Goal: Task Accomplishment & Management: Manage account settings

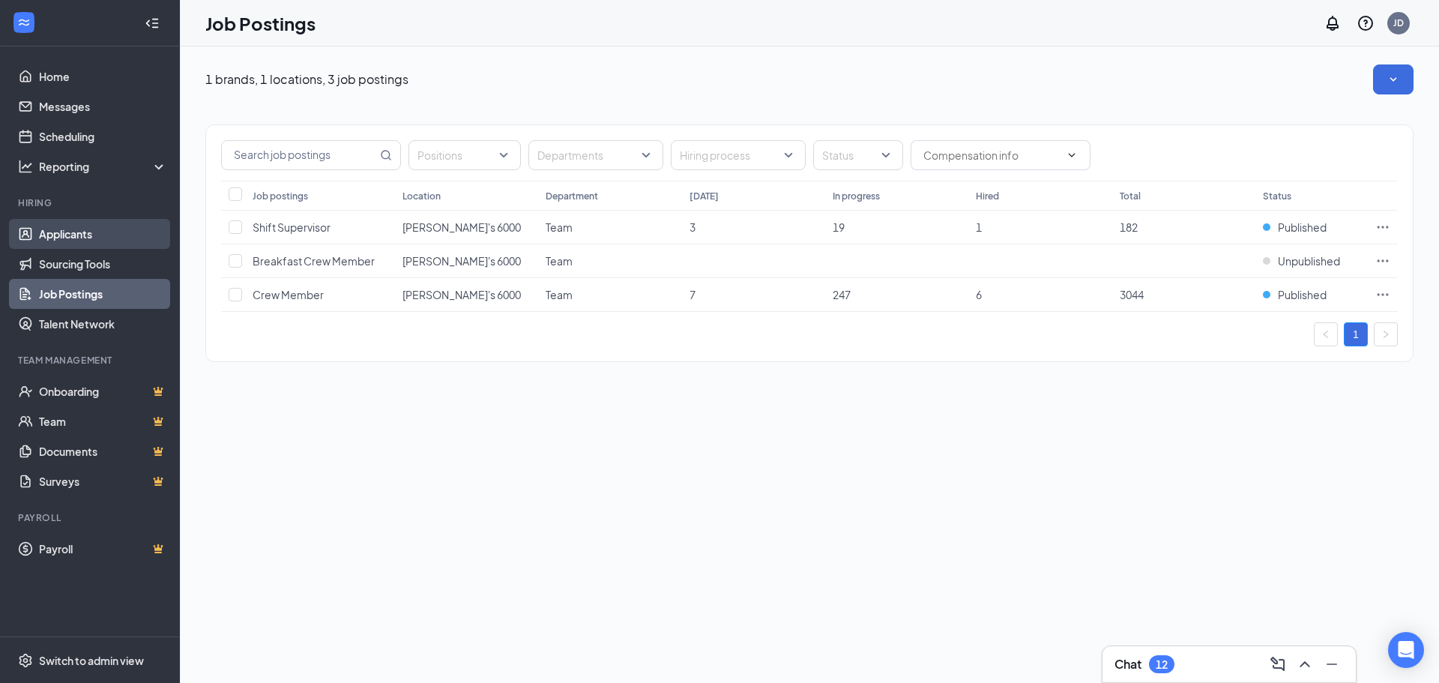
click at [79, 235] on link "Applicants" at bounding box center [103, 234] width 128 height 30
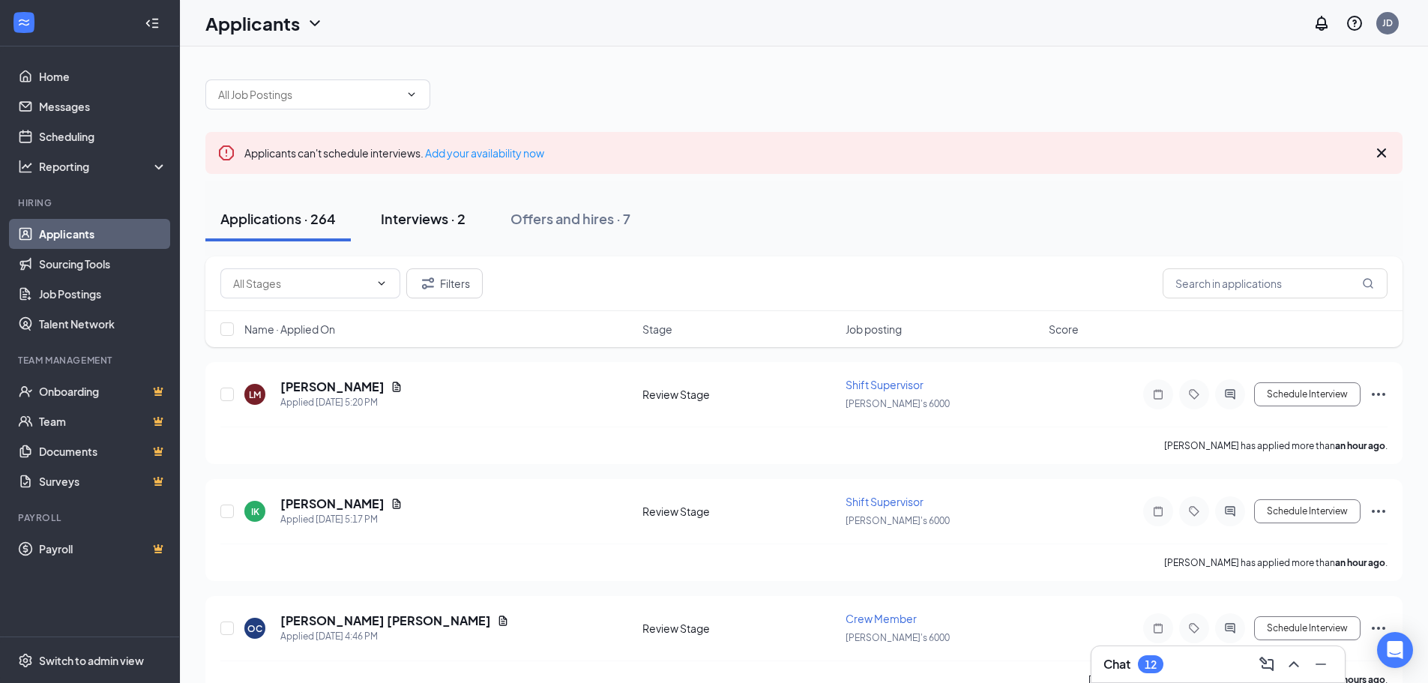
click at [395, 222] on div "Interviews · 2" at bounding box center [423, 218] width 85 height 19
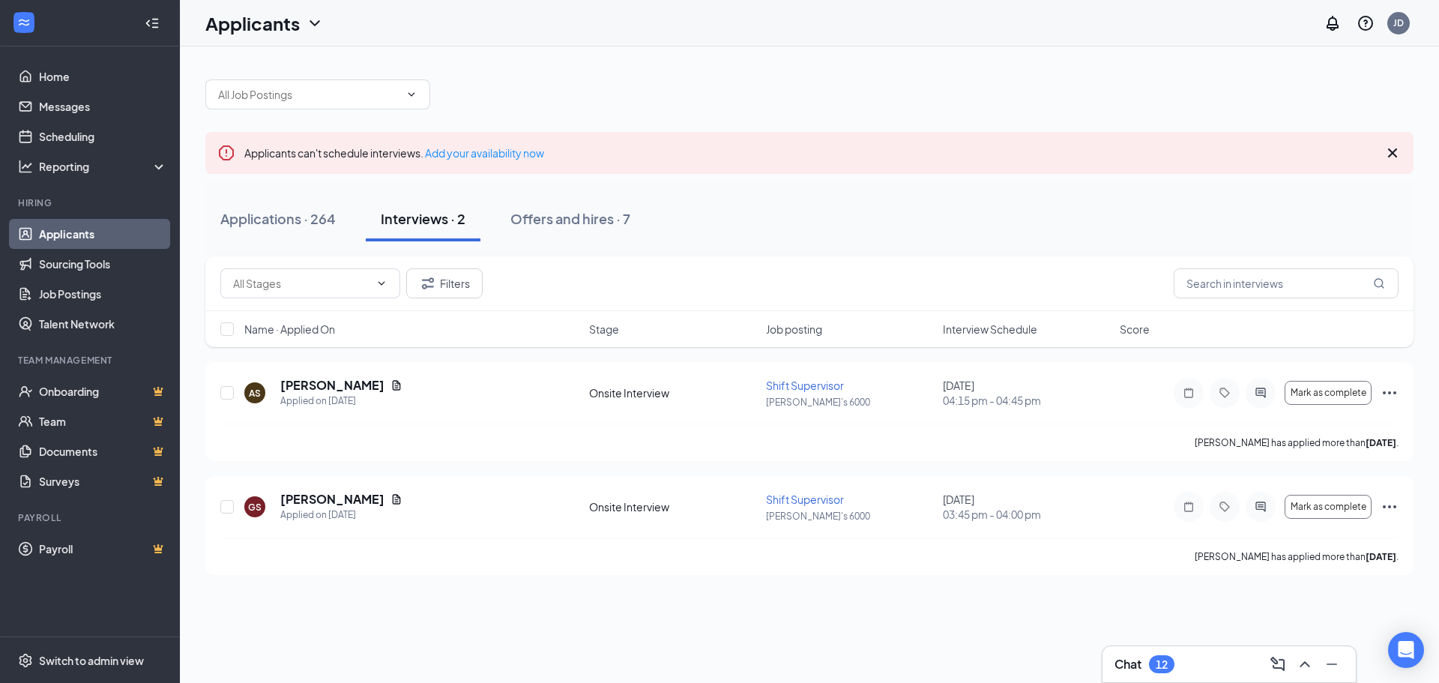
click at [957, 284] on div "Filters" at bounding box center [809, 283] width 1178 height 30
click at [1391, 395] on icon "Ellipses" at bounding box center [1390, 393] width 18 height 18
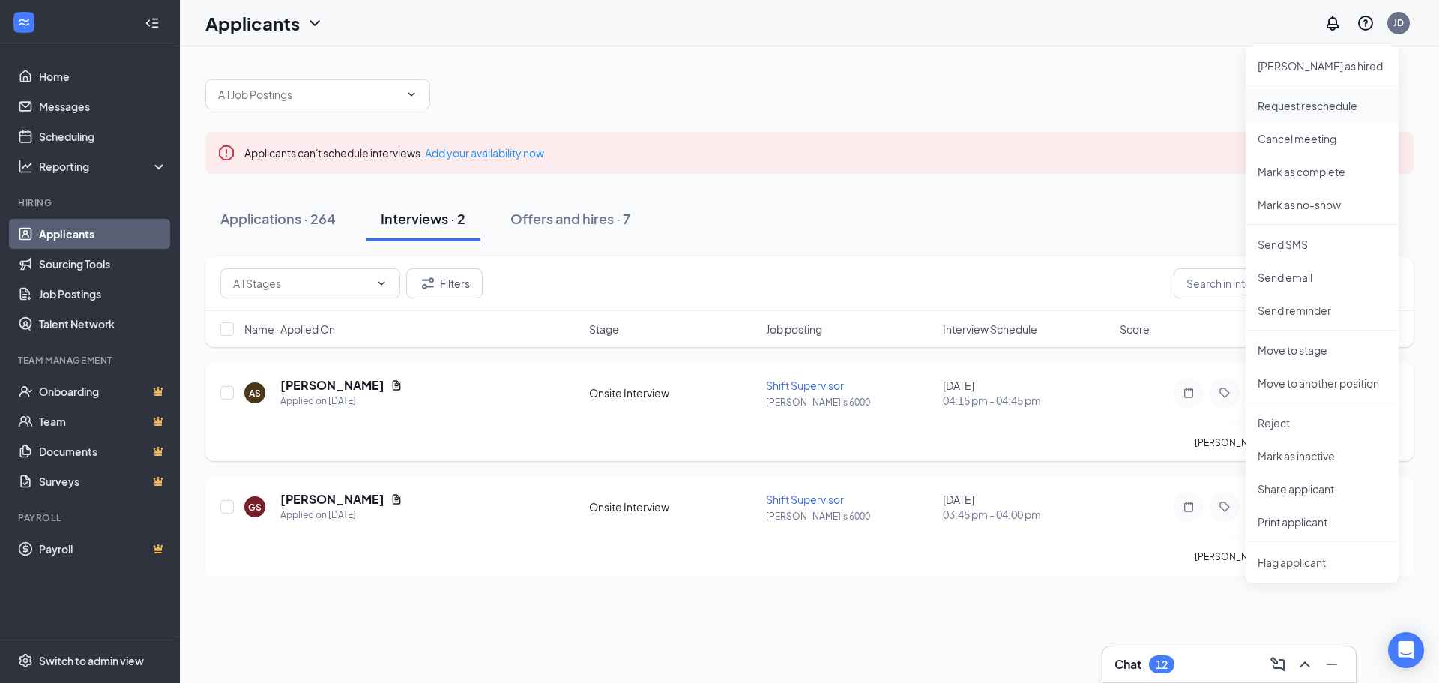
click at [1334, 109] on p "Request reschedule" at bounding box center [1322, 105] width 129 height 15
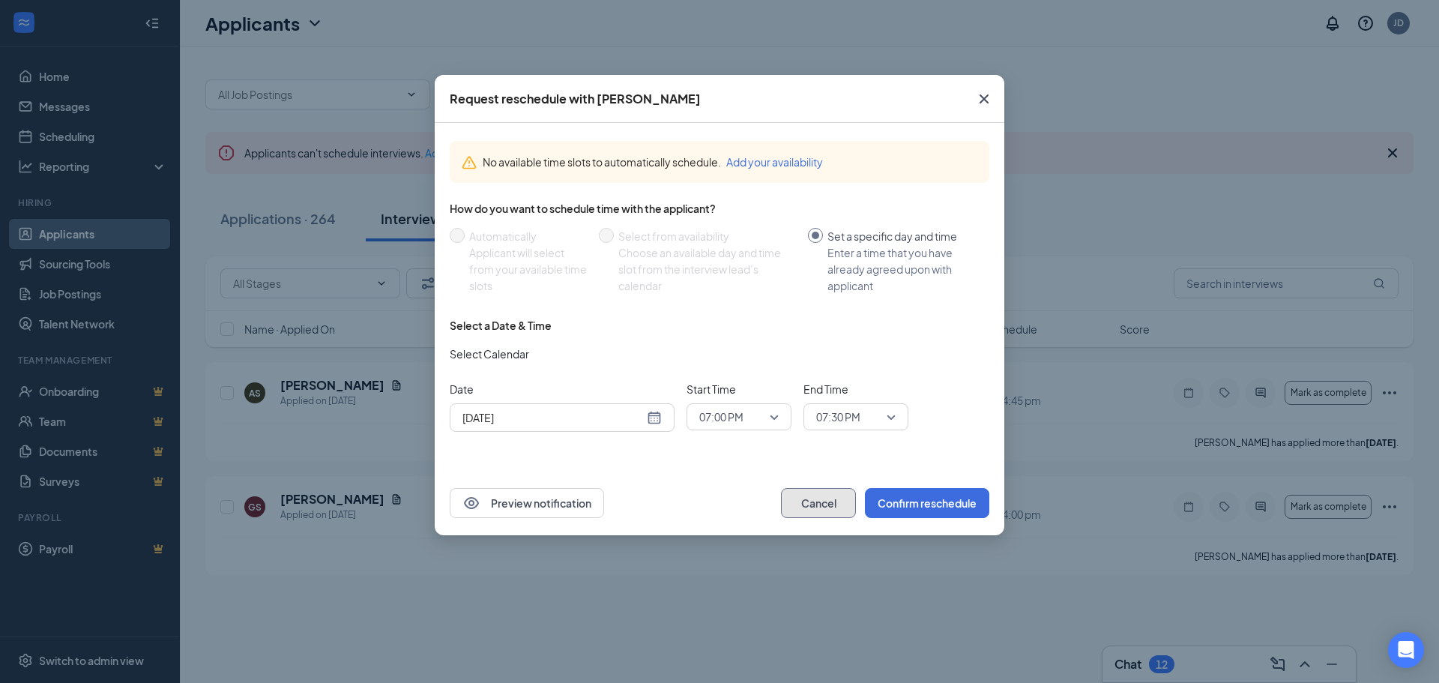
click at [795, 511] on button "Cancel" at bounding box center [818, 503] width 75 height 30
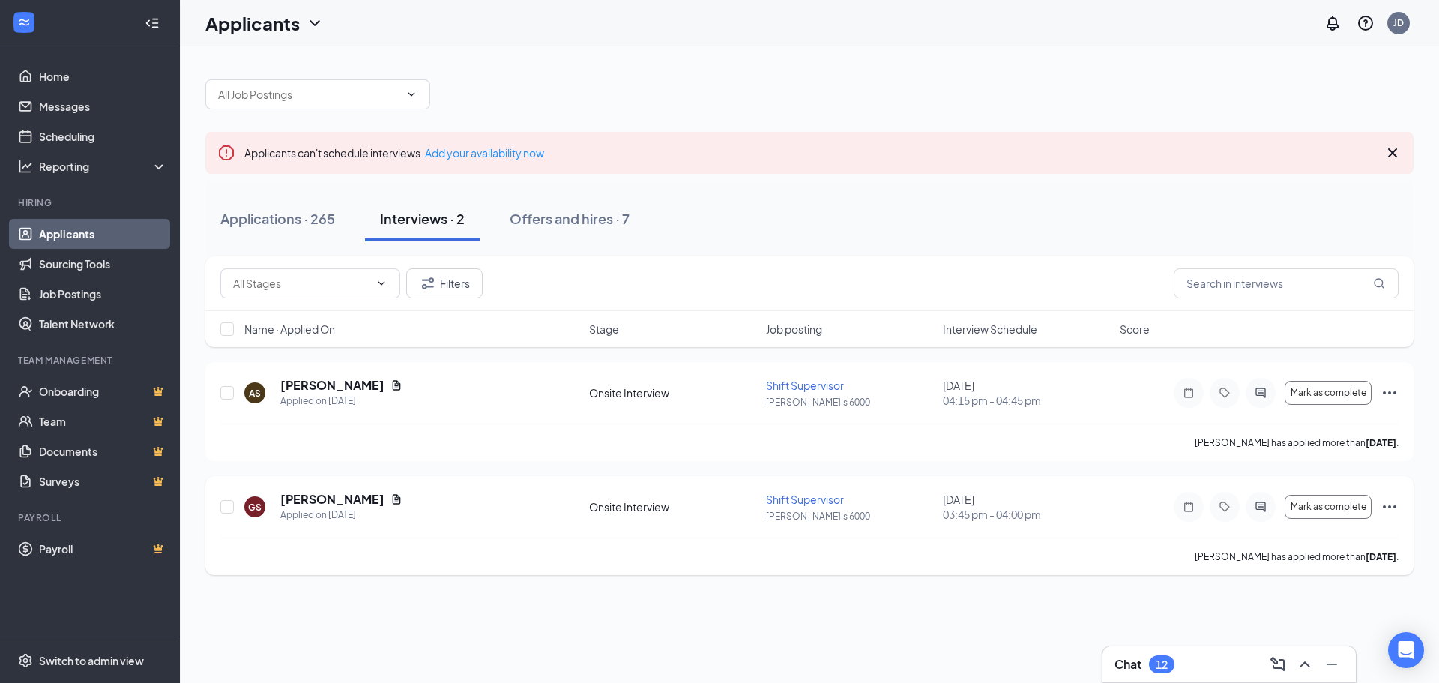
click at [914, 568] on div "[PERSON_NAME] has applied more than [DATE] ." at bounding box center [809, 555] width 1178 height 37
click at [1391, 509] on icon "Ellipses" at bounding box center [1390, 507] width 18 height 18
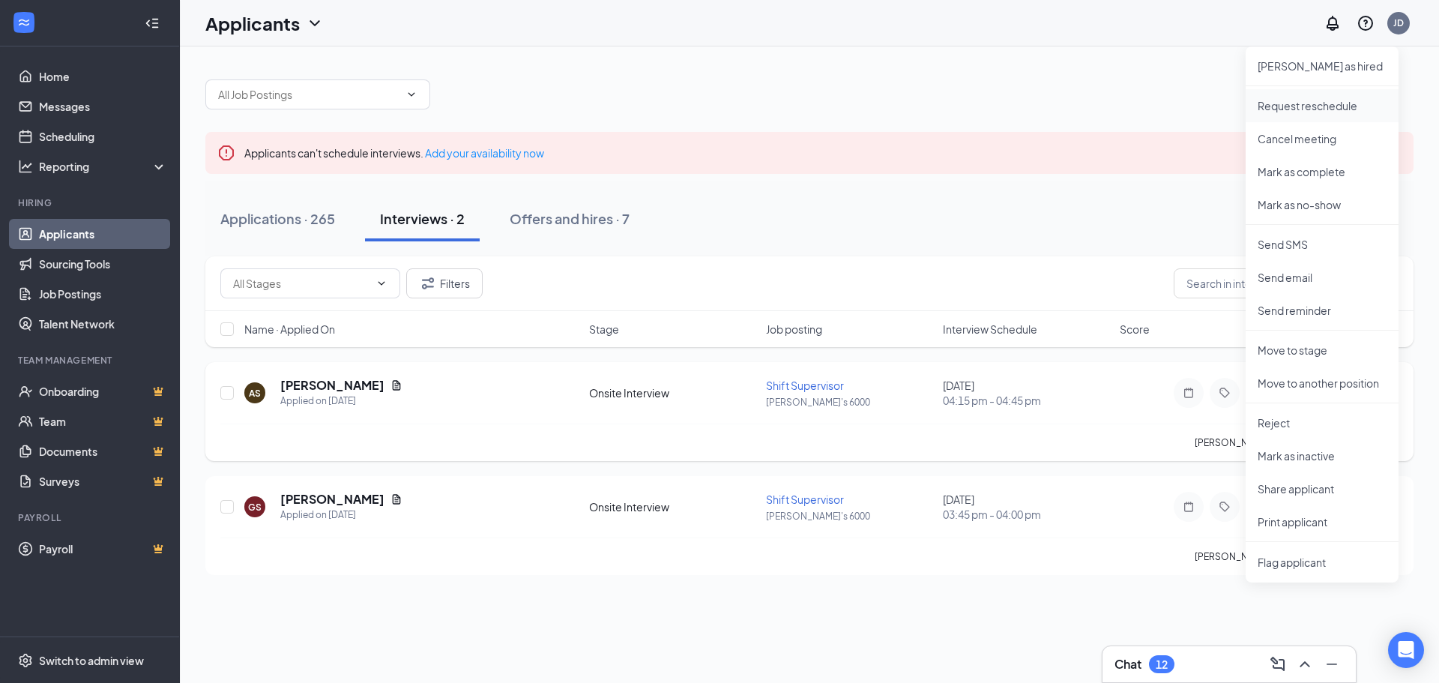
click at [1290, 103] on p "Request reschedule" at bounding box center [1322, 105] width 129 height 15
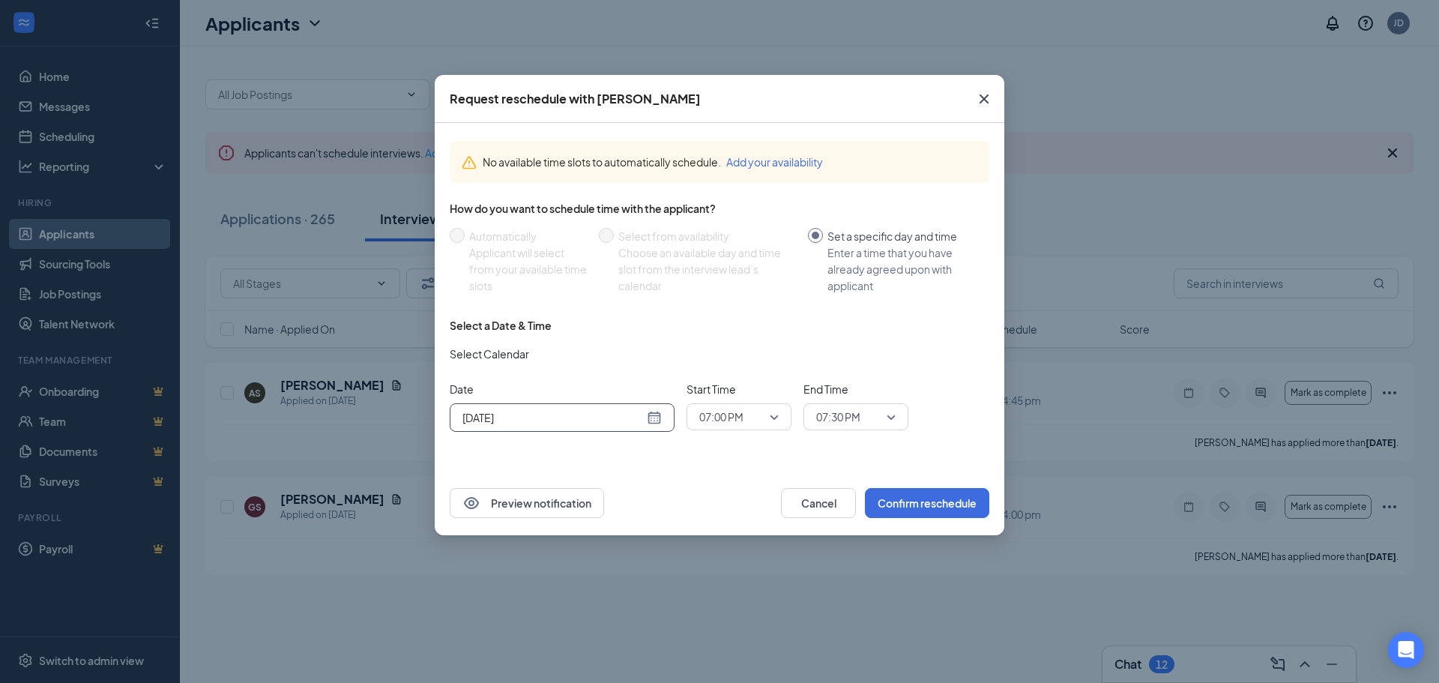
click at [658, 421] on div "[DATE]" at bounding box center [562, 417] width 199 height 16
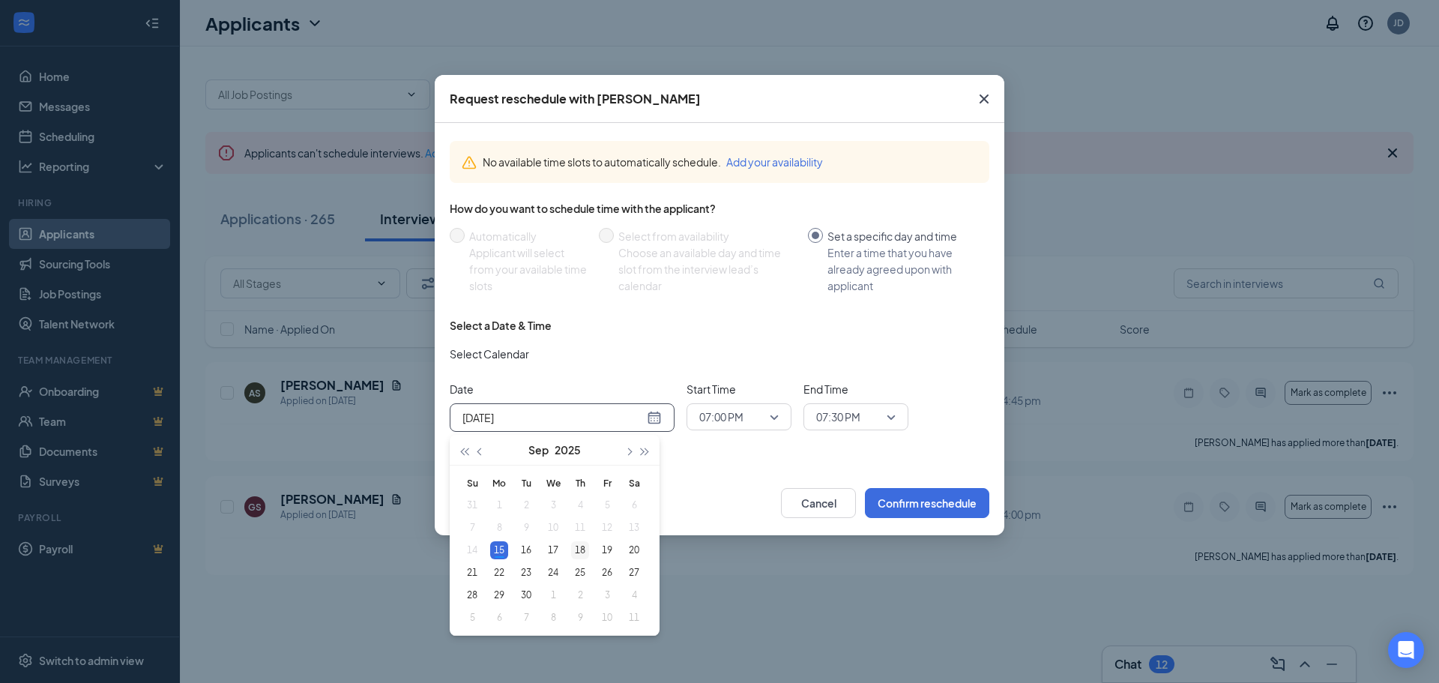
type input "[DATE]"
click at [580, 549] on div "18" at bounding box center [580, 550] width 18 height 18
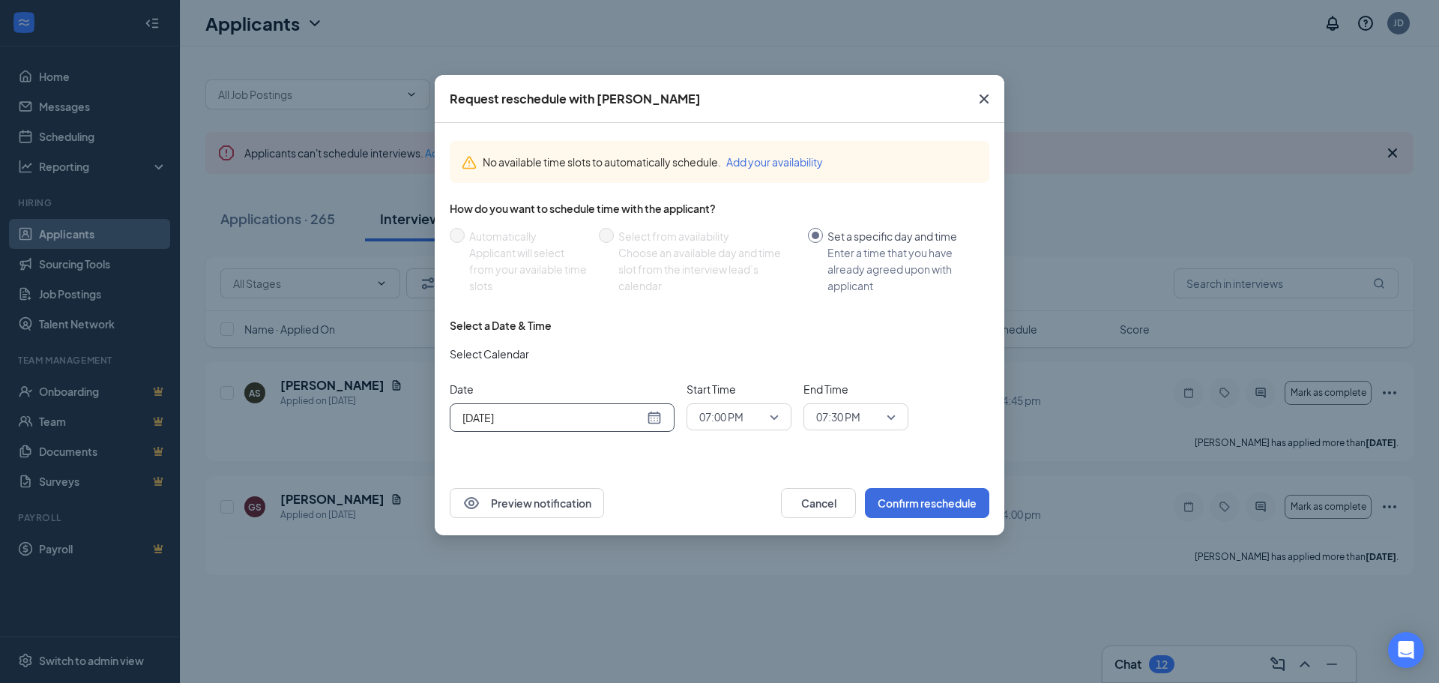
click at [736, 415] on span "07:00 PM" at bounding box center [721, 417] width 44 height 22
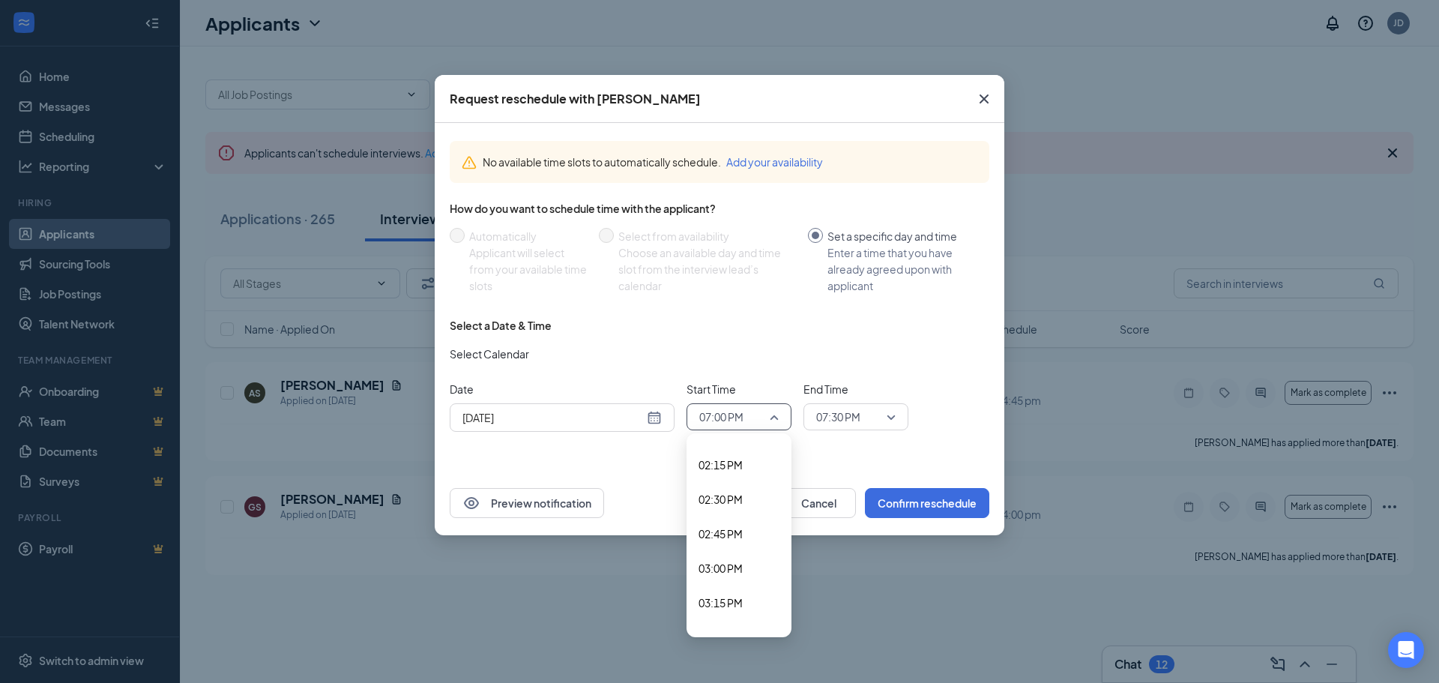
scroll to position [1942, 0]
click at [751, 449] on span "02:00 PM" at bounding box center [739, 445] width 81 height 16
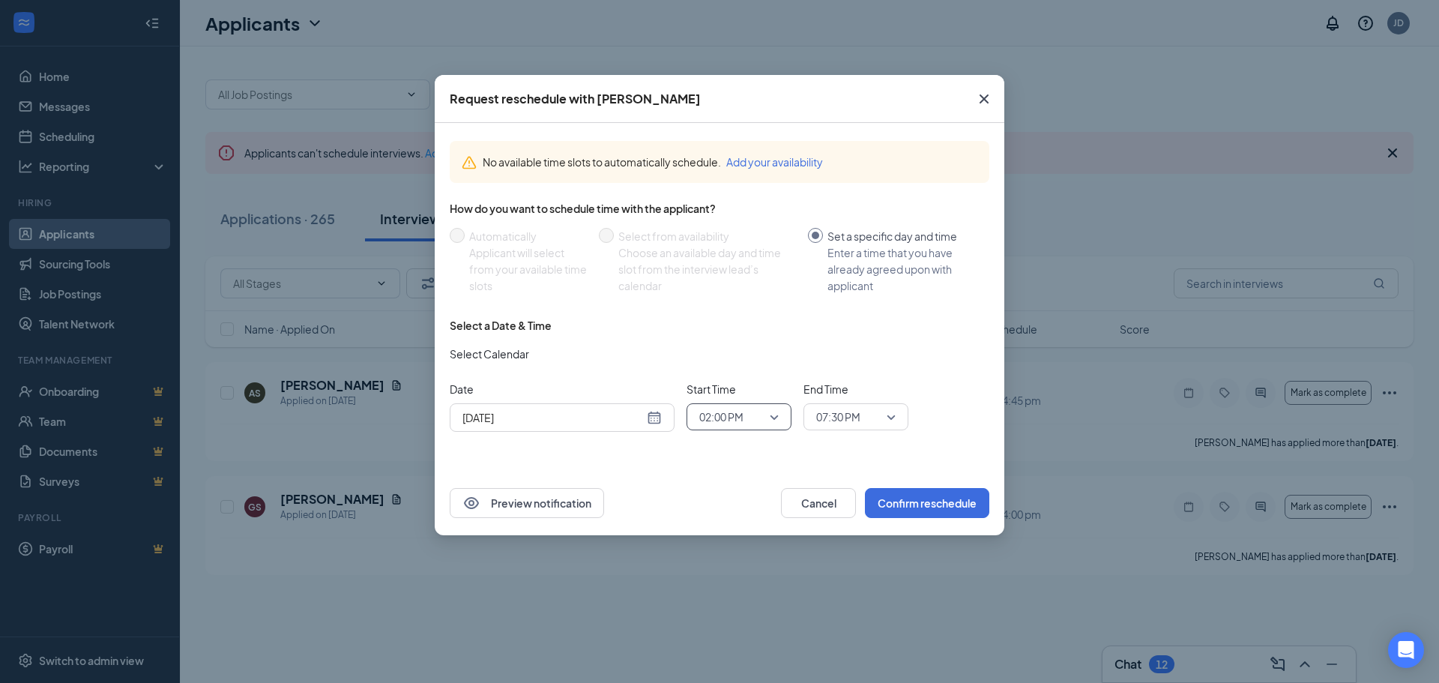
click at [858, 415] on span "07:30 PM" at bounding box center [838, 417] width 44 height 22
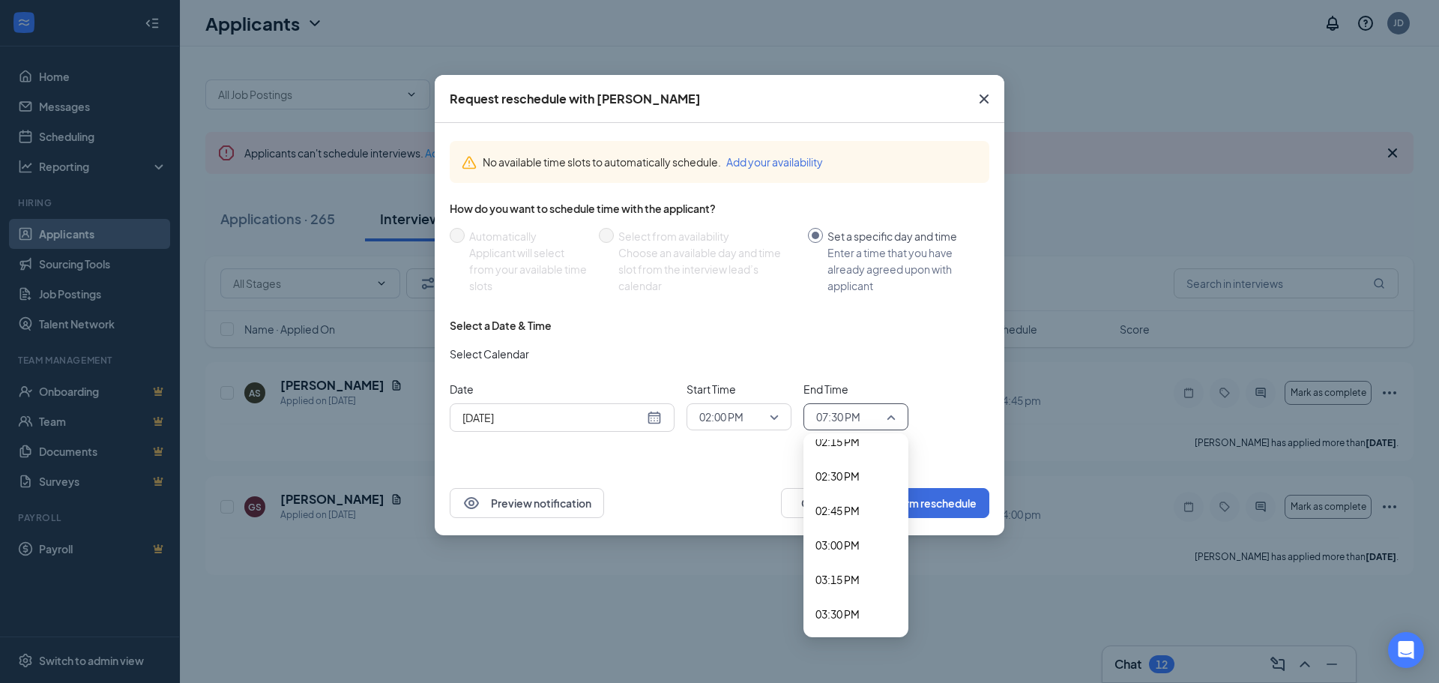
scroll to position [1965, 0]
click at [879, 525] on span "02:45 PM" at bounding box center [856, 526] width 81 height 16
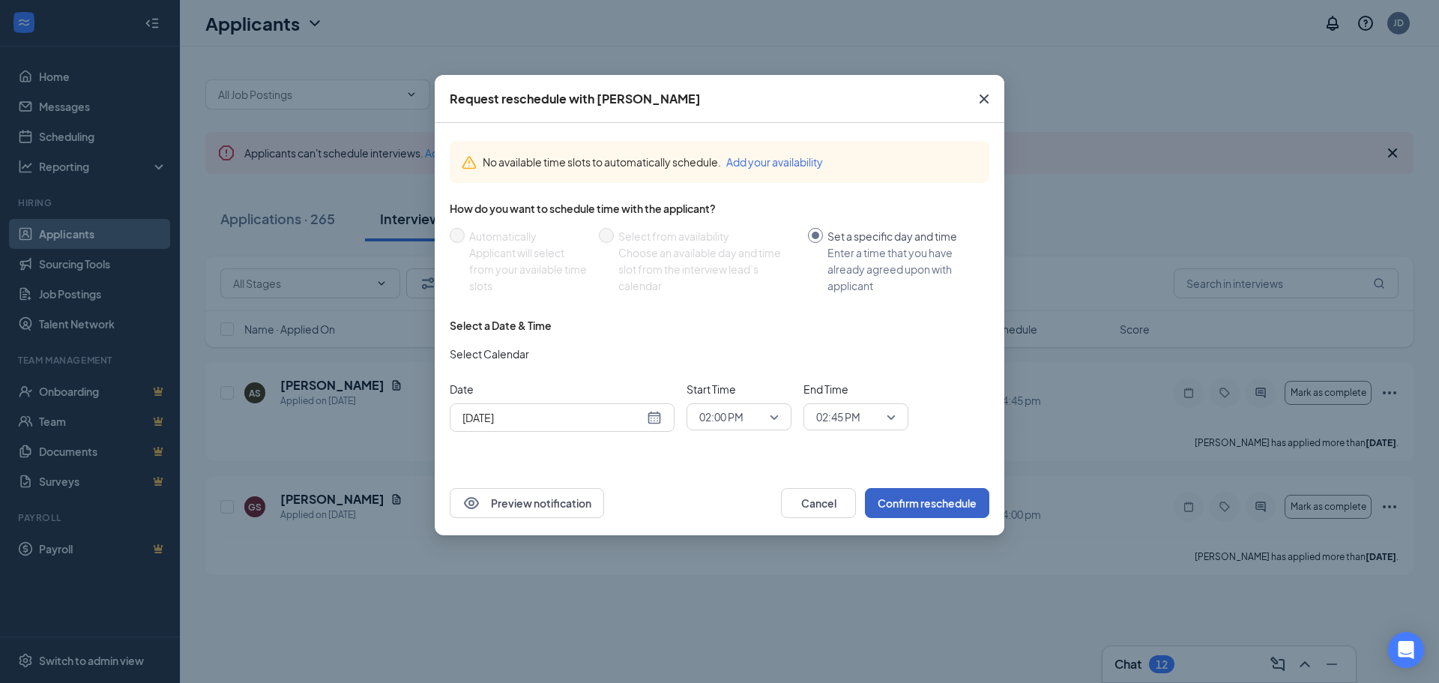
click at [906, 511] on button "Confirm reschedule" at bounding box center [927, 503] width 124 height 30
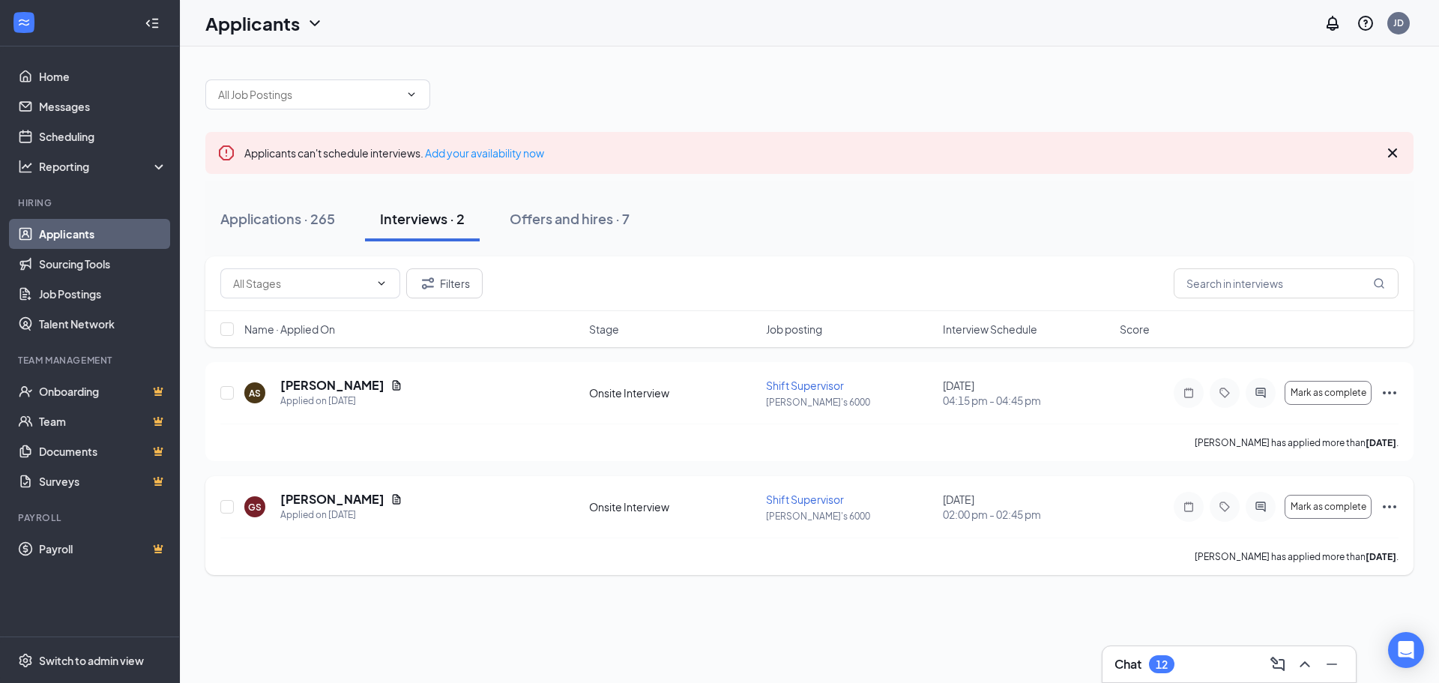
click at [1389, 507] on icon "Ellipses" at bounding box center [1389, 506] width 13 height 3
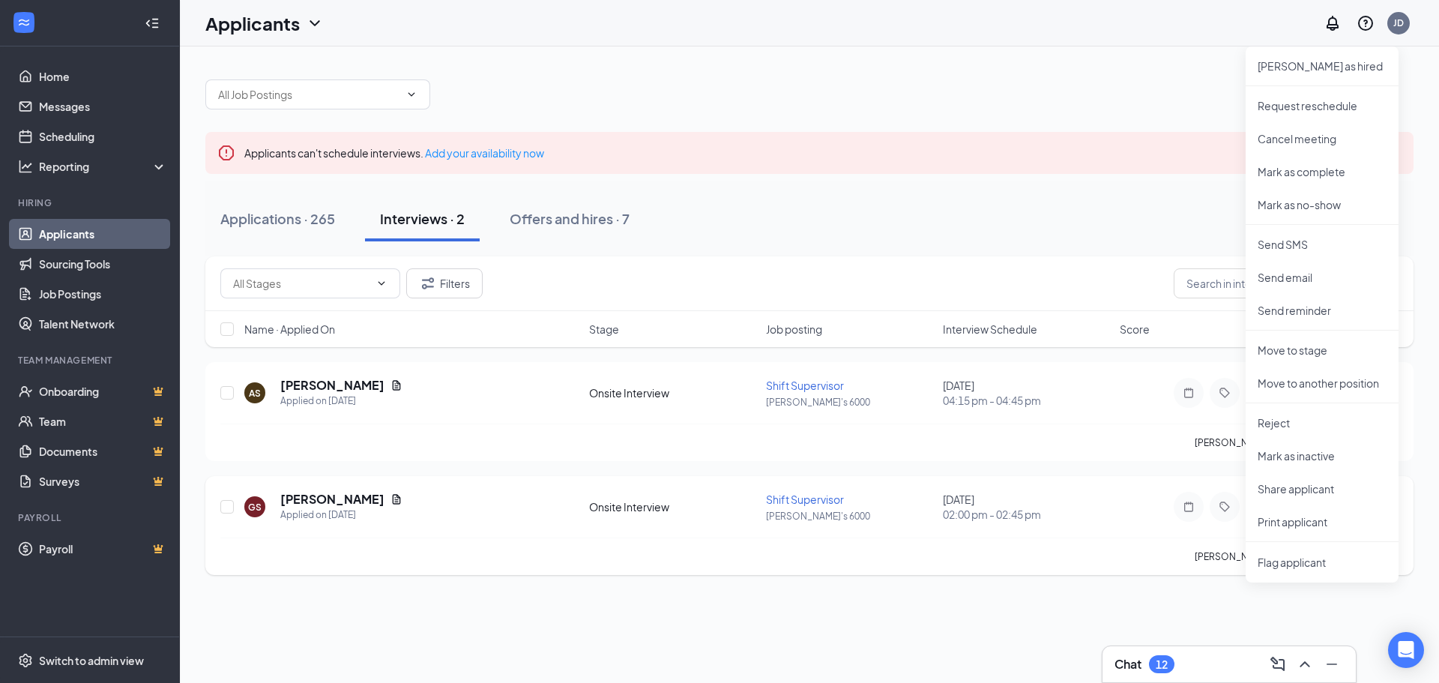
click at [1019, 533] on div "GS [PERSON_NAME] Applied on [DATE] Onsite Interview Shift Supervisor [PERSON_NA…" at bounding box center [809, 514] width 1178 height 46
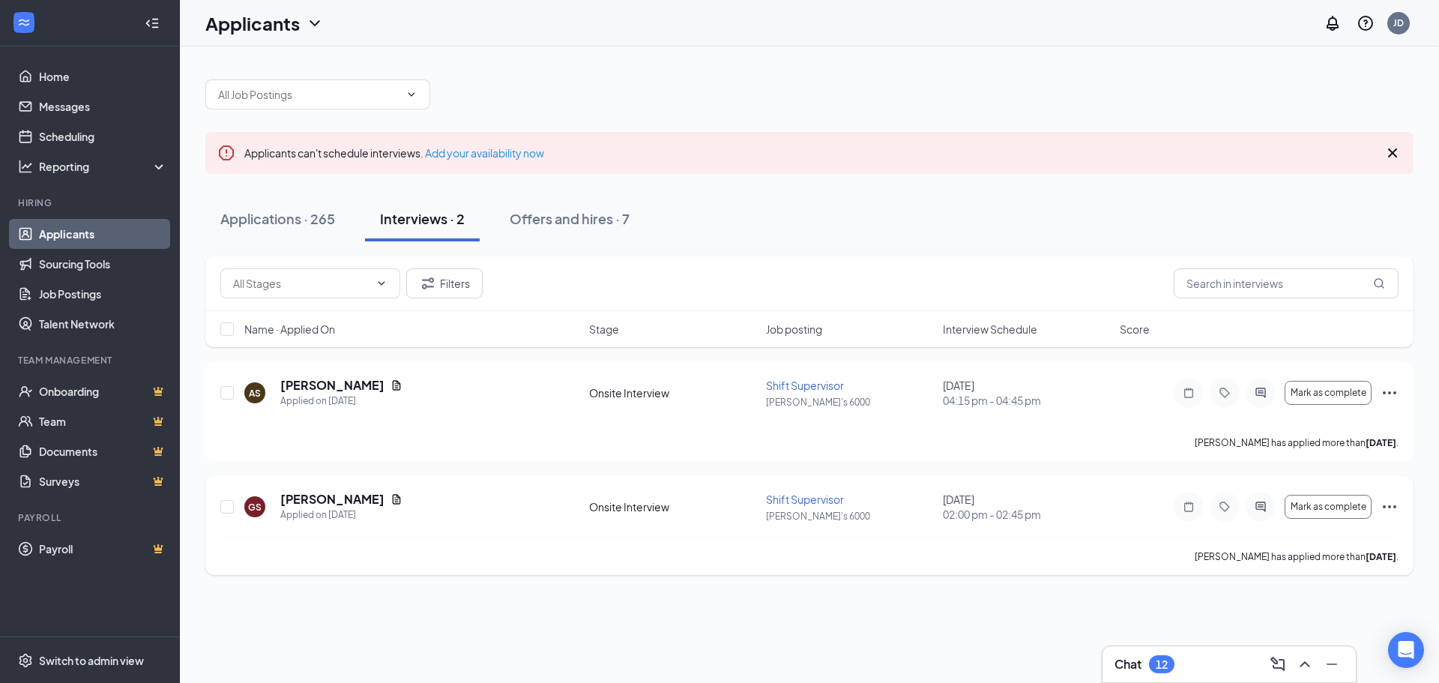
click at [1389, 506] on icon "Ellipses" at bounding box center [1389, 506] width 13 height 3
click at [867, 478] on div "GS [PERSON_NAME] Applied on [DATE] Onsite Interview Shift Supervisor [PERSON_NA…" at bounding box center [809, 525] width 1208 height 99
click at [1393, 399] on icon "Ellipses" at bounding box center [1390, 393] width 18 height 18
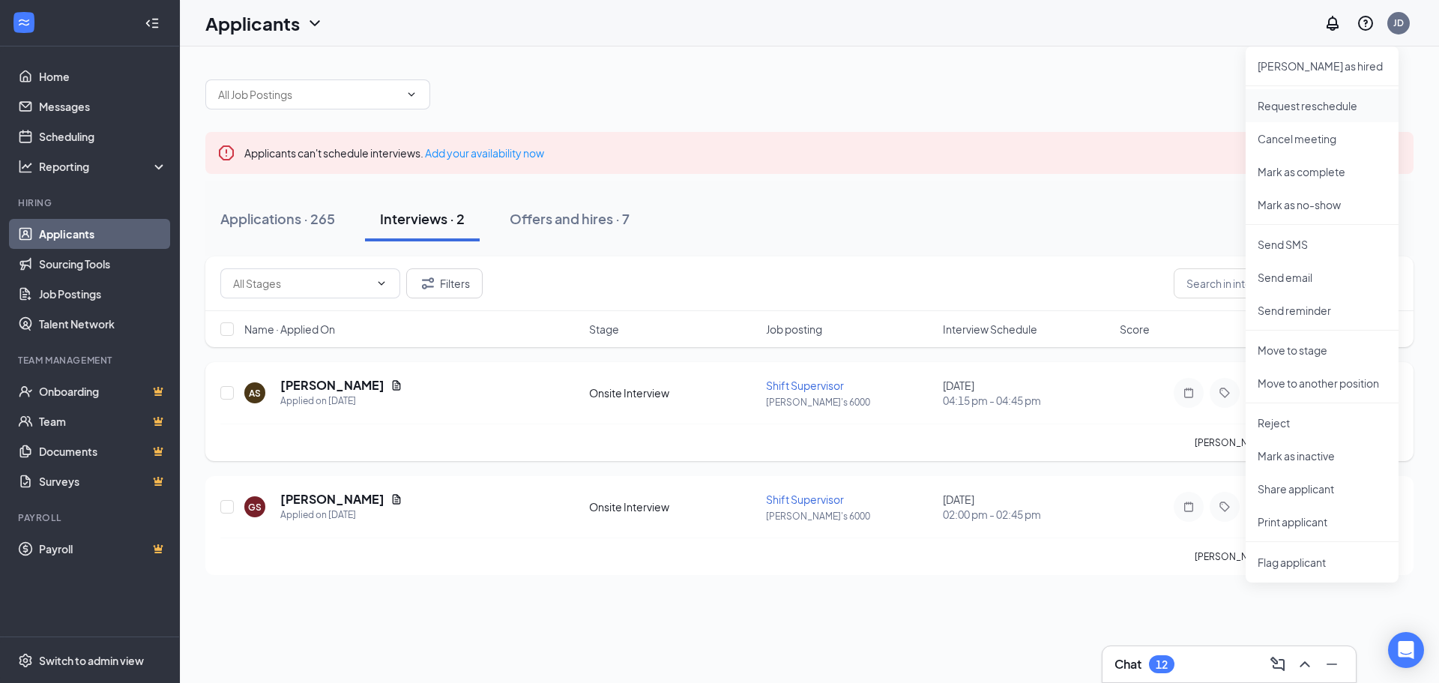
click at [1295, 111] on p "Request reschedule" at bounding box center [1322, 105] width 129 height 15
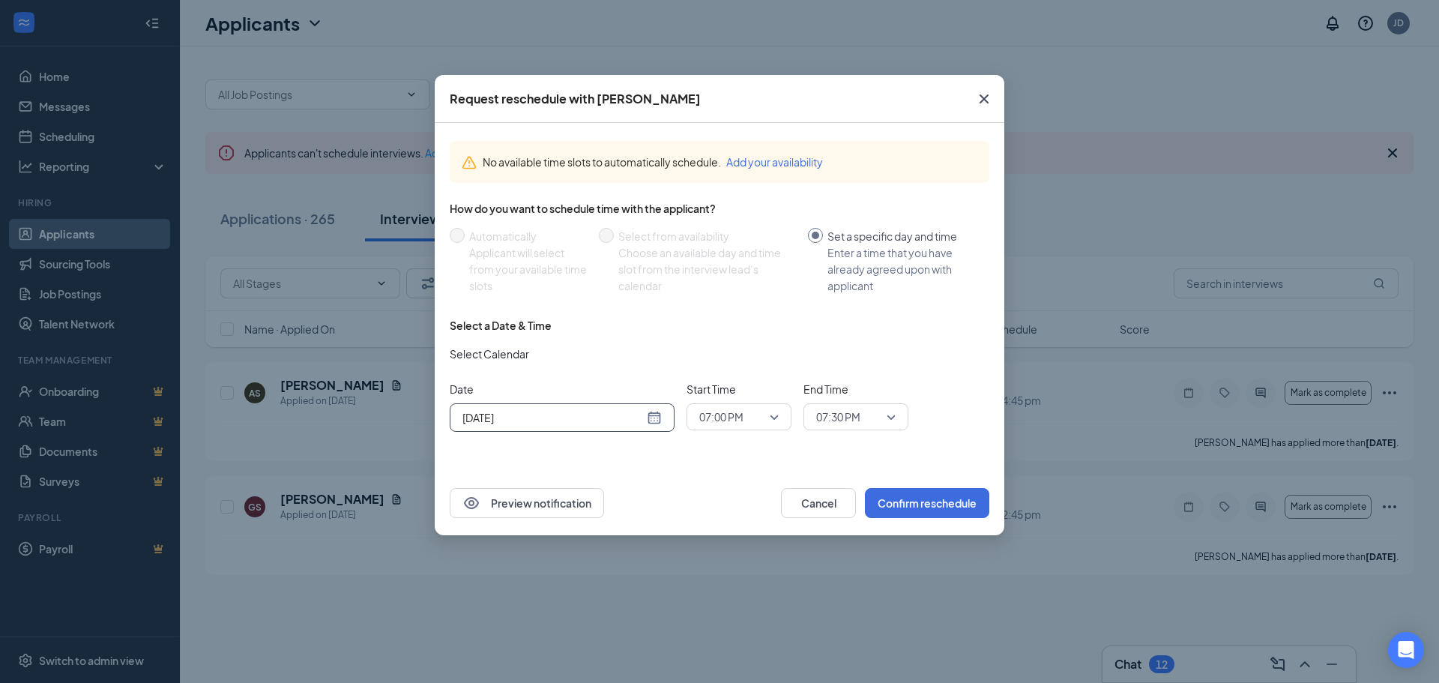
click at [660, 419] on div "[DATE]" at bounding box center [562, 417] width 199 height 16
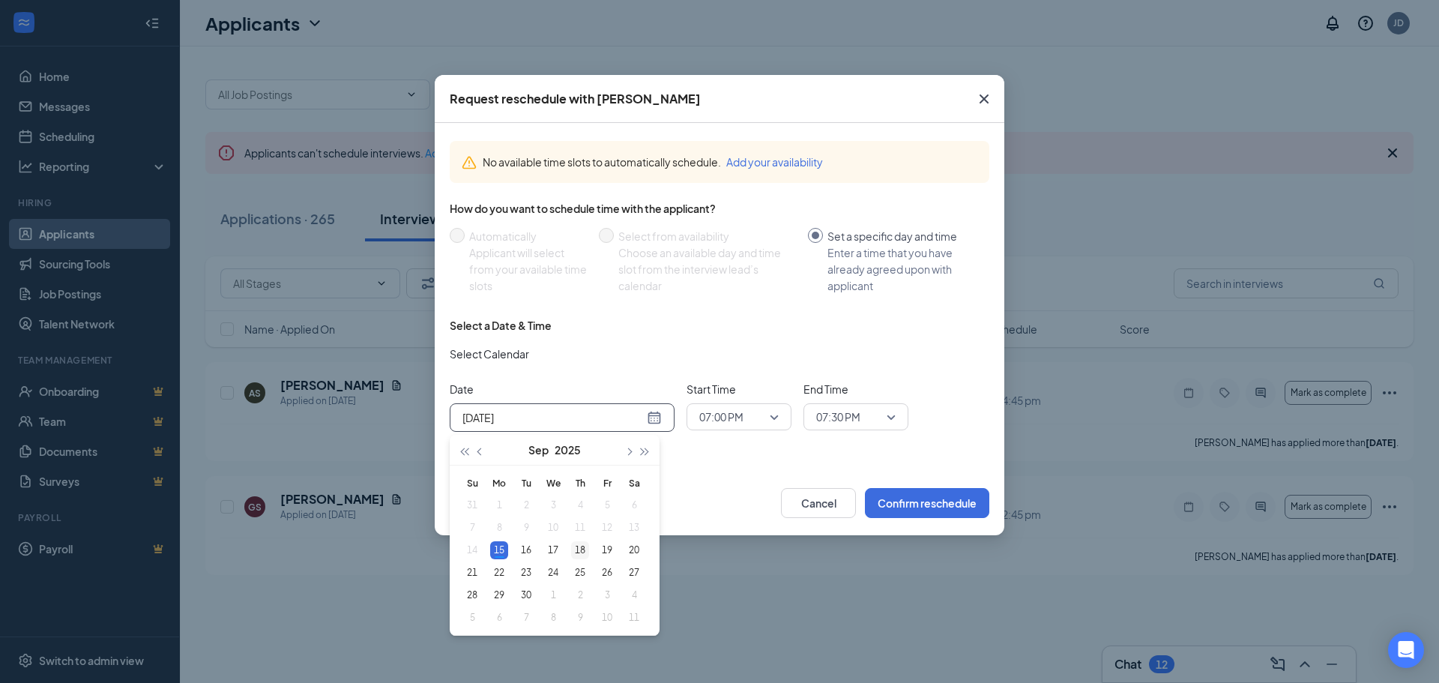
type input "[DATE]"
click at [579, 552] on div "18" at bounding box center [580, 550] width 18 height 18
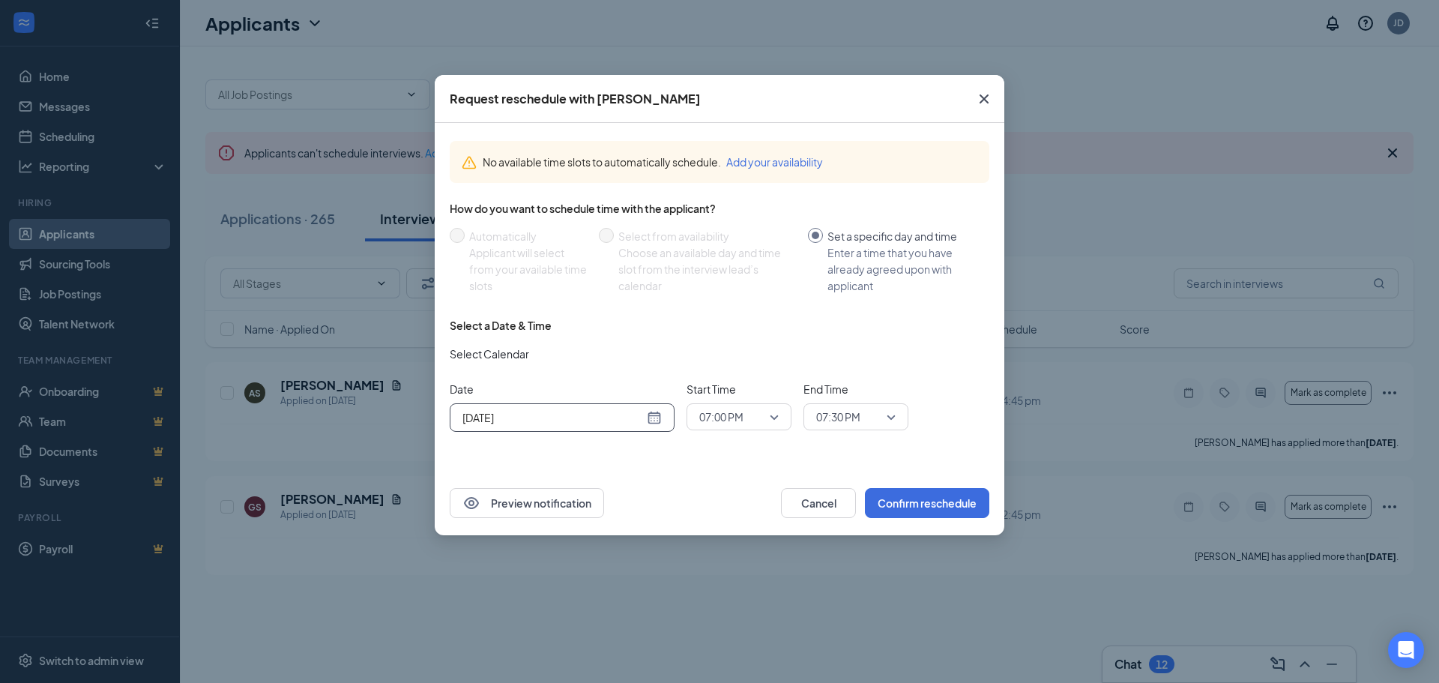
click at [724, 408] on span "07:00 PM" at bounding box center [721, 417] width 44 height 22
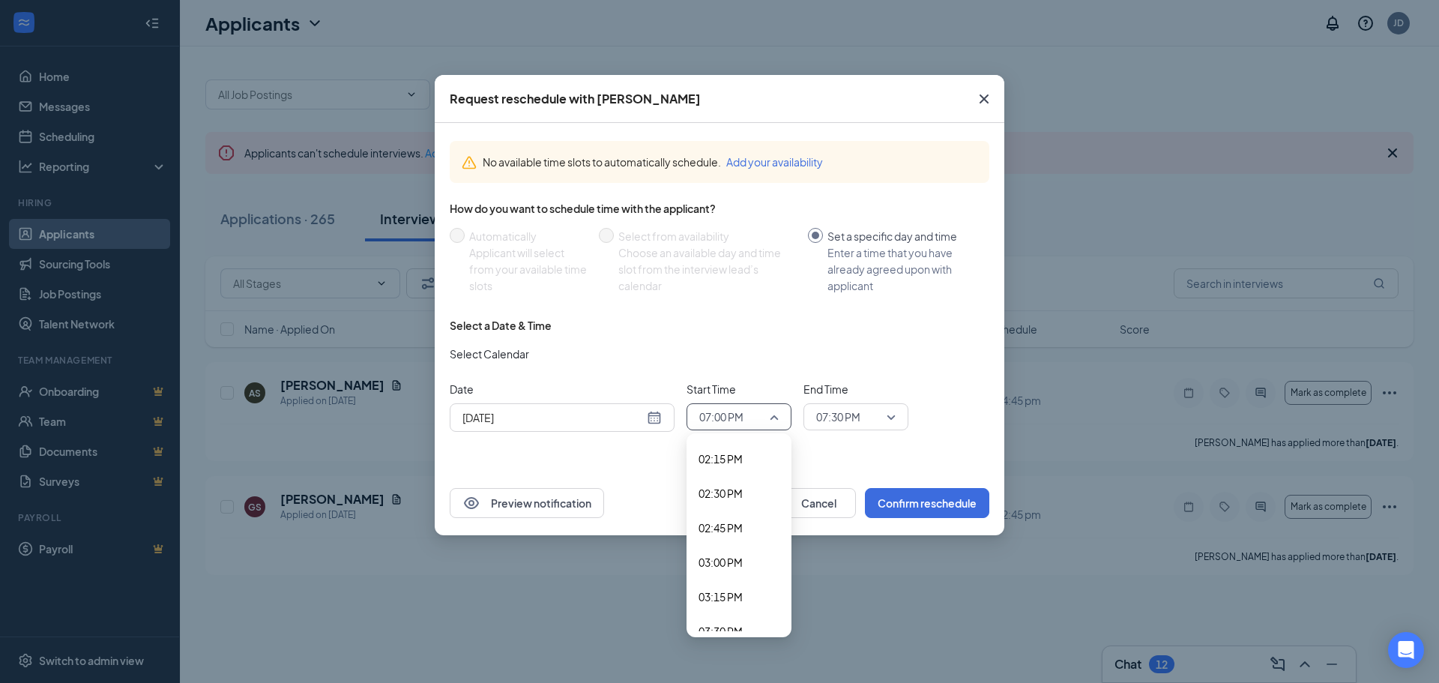
scroll to position [1940, 0]
click at [750, 451] on span "02:00 PM" at bounding box center [739, 447] width 81 height 16
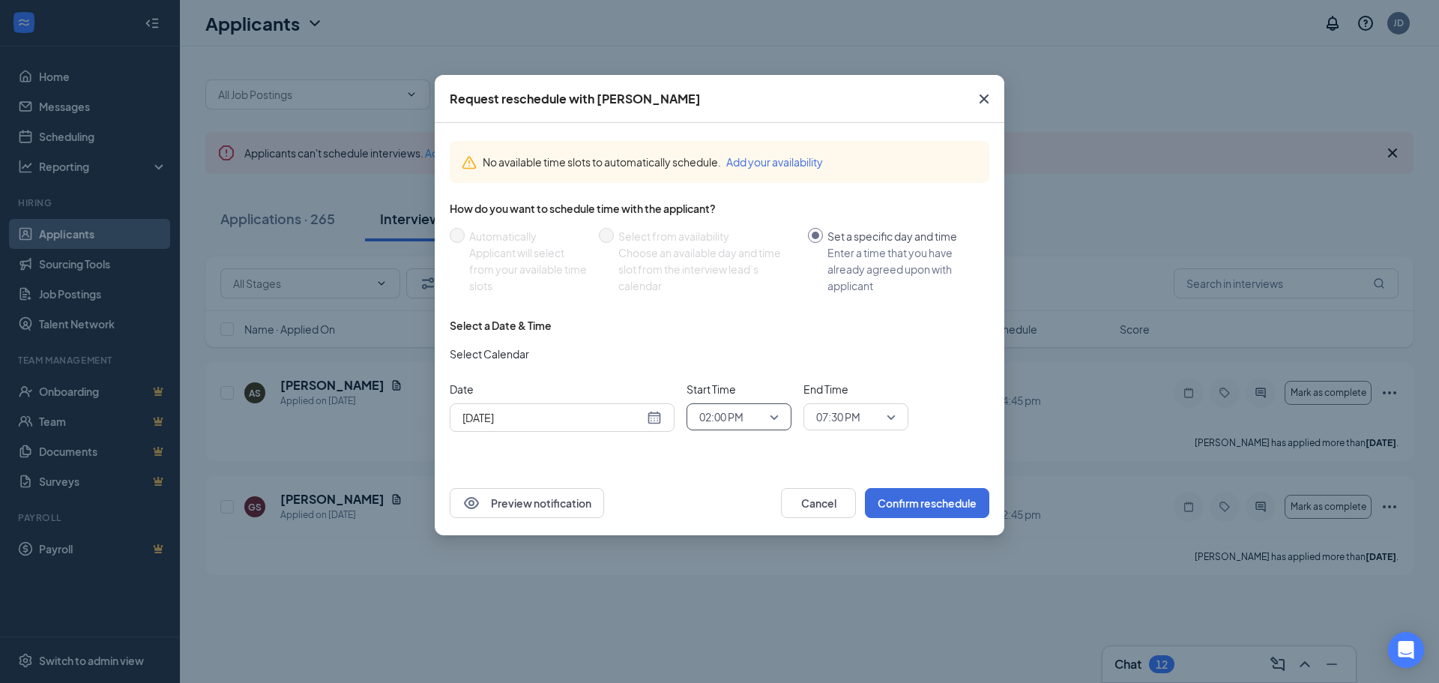
click at [828, 412] on span "07:30 PM" at bounding box center [838, 417] width 44 height 22
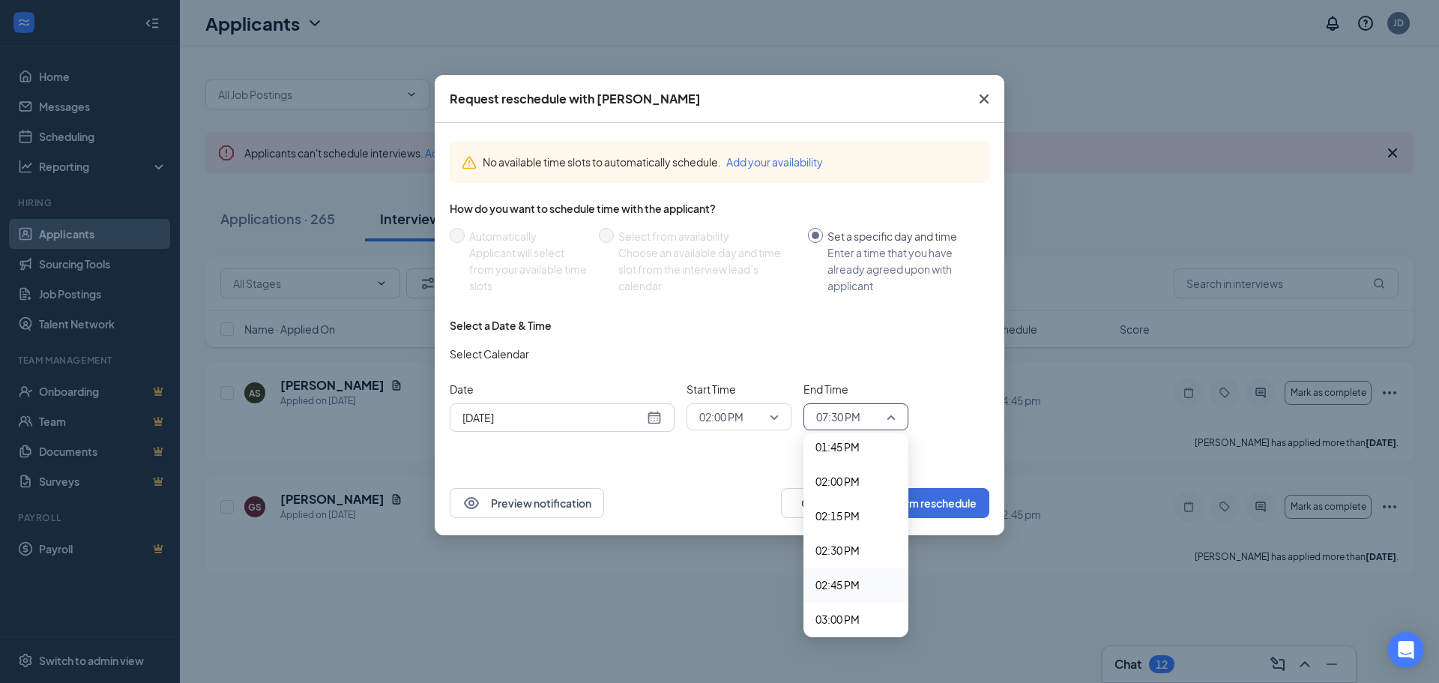
scroll to position [1919, 0]
click at [877, 570] on span "02:45 PM" at bounding box center [856, 572] width 81 height 16
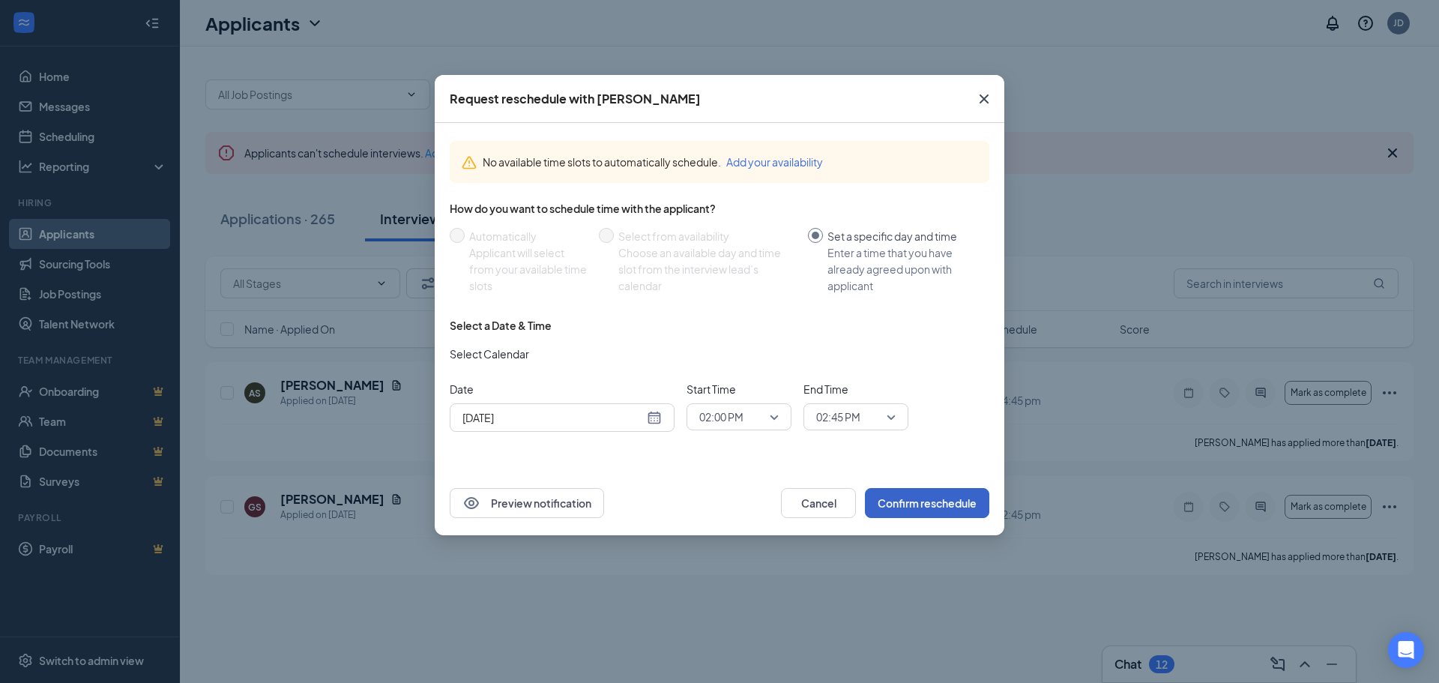
click at [906, 504] on button "Confirm reschedule" at bounding box center [927, 503] width 124 height 30
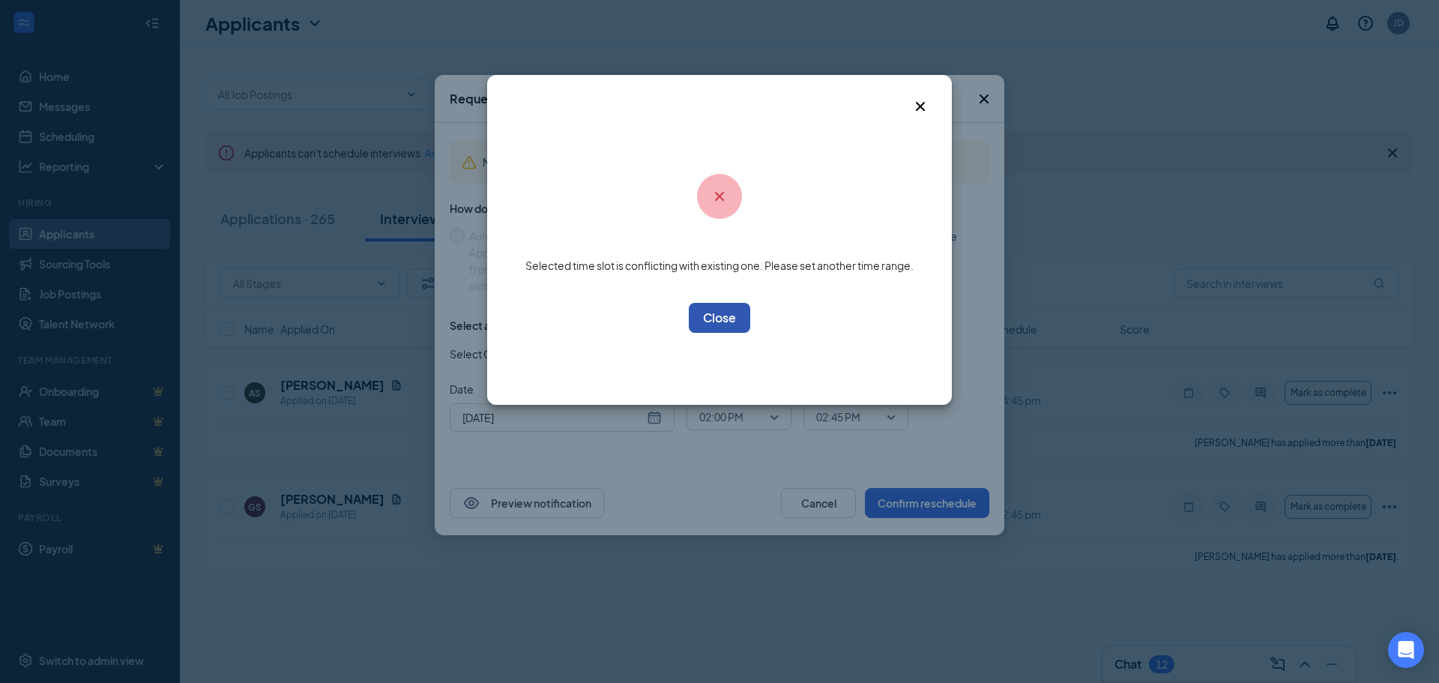
click at [745, 328] on button "OK" at bounding box center [719, 318] width 61 height 30
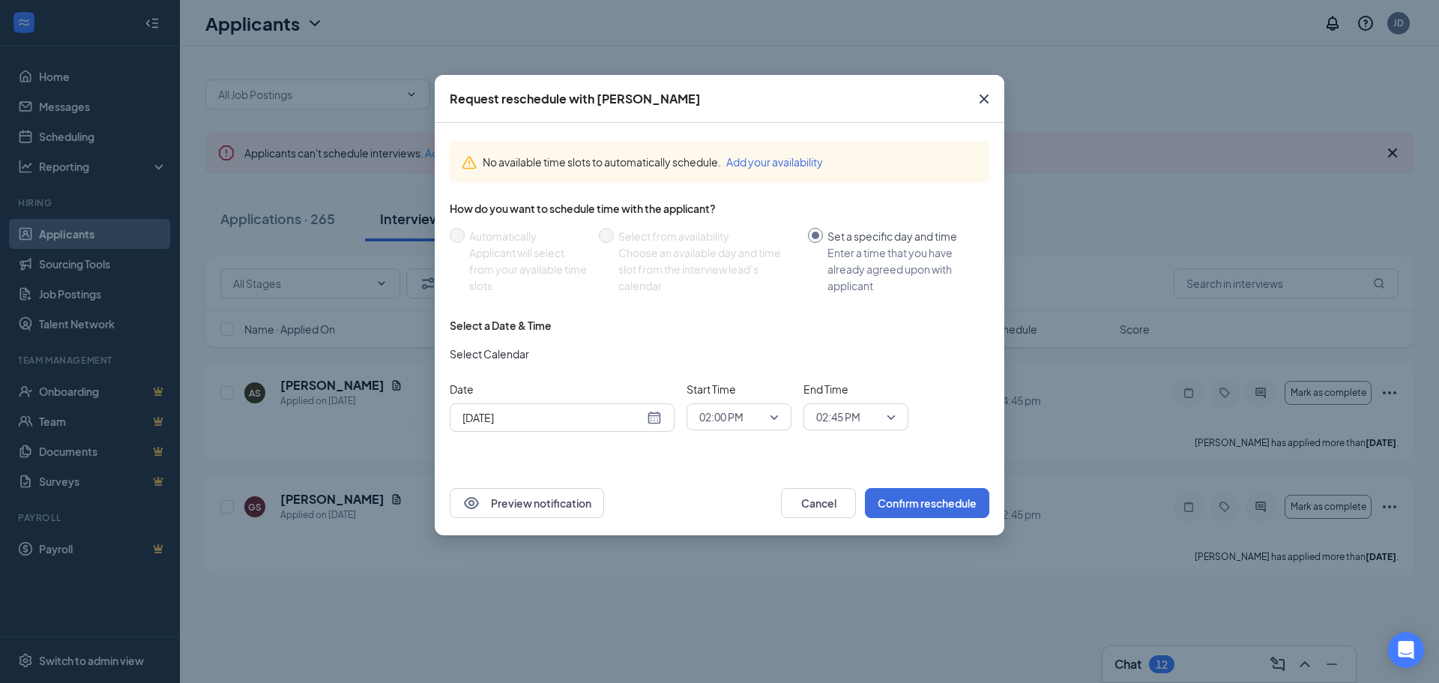
click at [979, 102] on icon "Cross" at bounding box center [984, 99] width 18 height 18
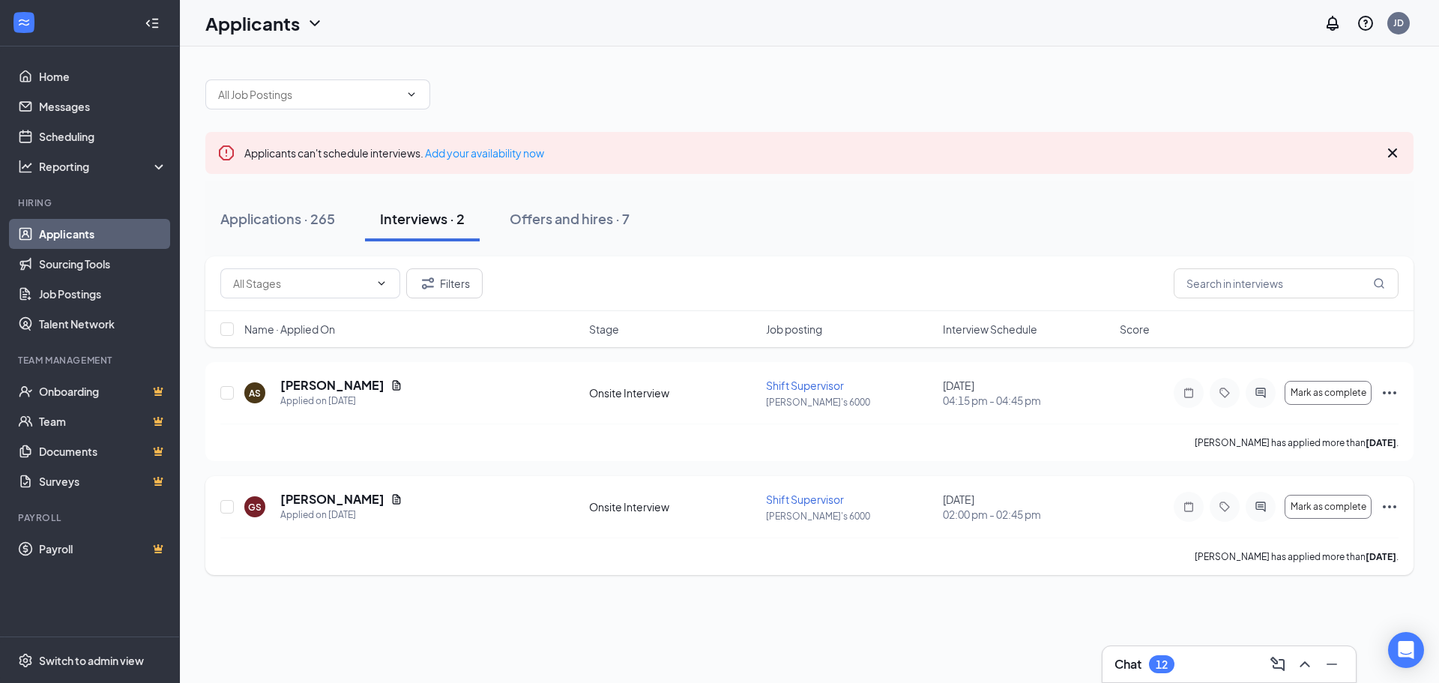
click at [1385, 508] on icon "Ellipses" at bounding box center [1389, 506] width 13 height 3
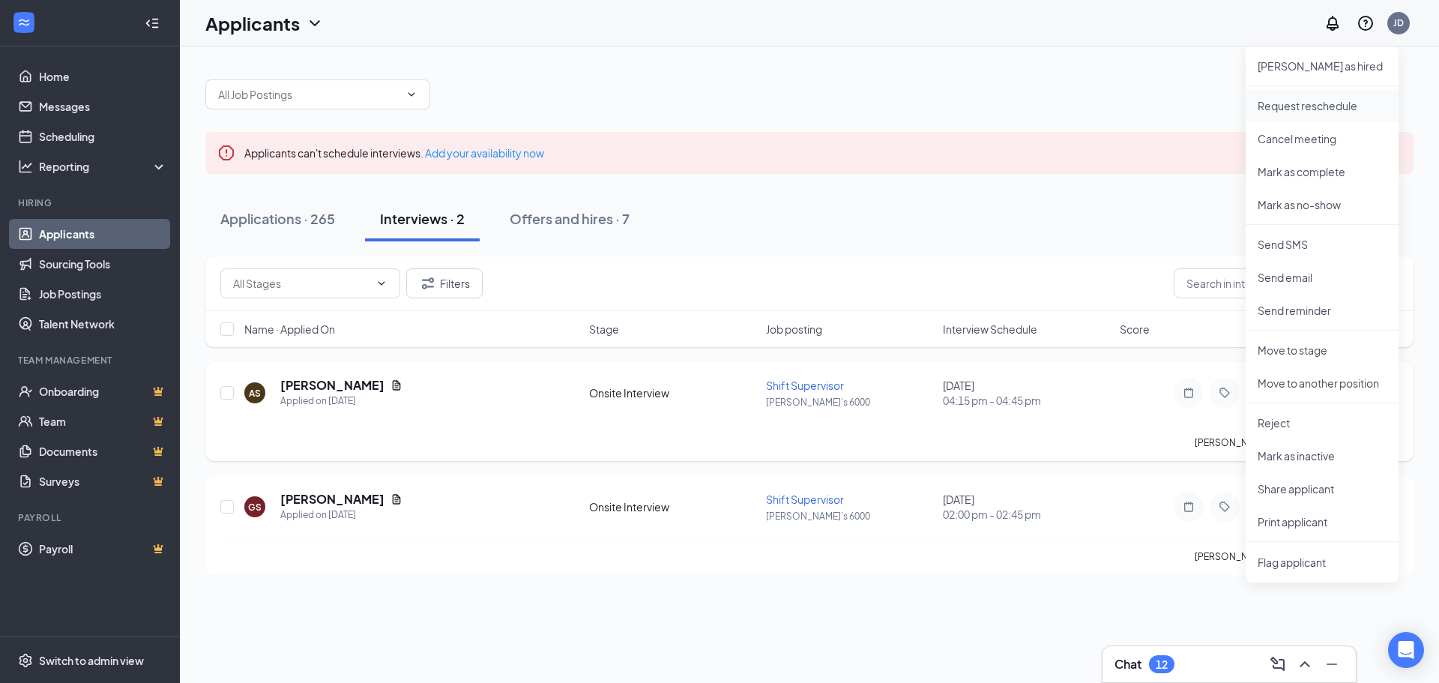
click at [1274, 104] on p "Request reschedule" at bounding box center [1322, 105] width 129 height 15
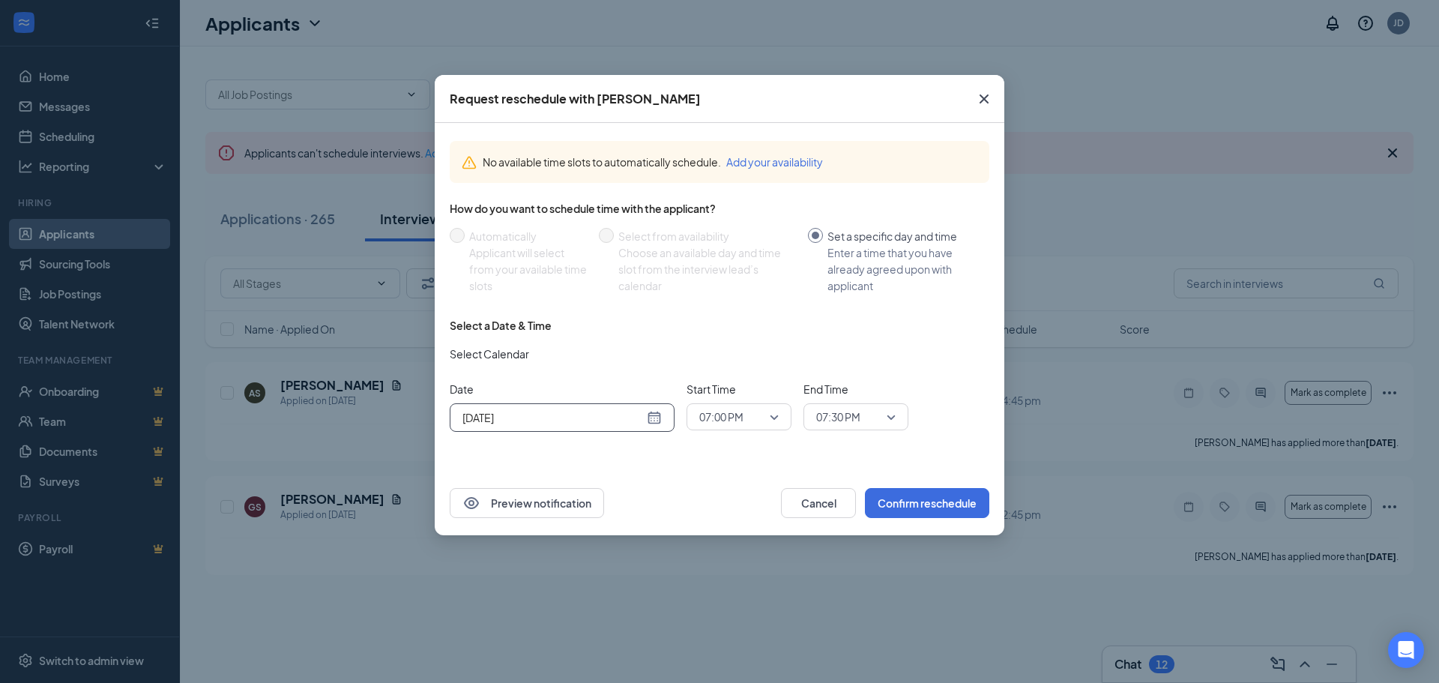
click at [660, 420] on div "[DATE]" at bounding box center [562, 417] width 199 height 16
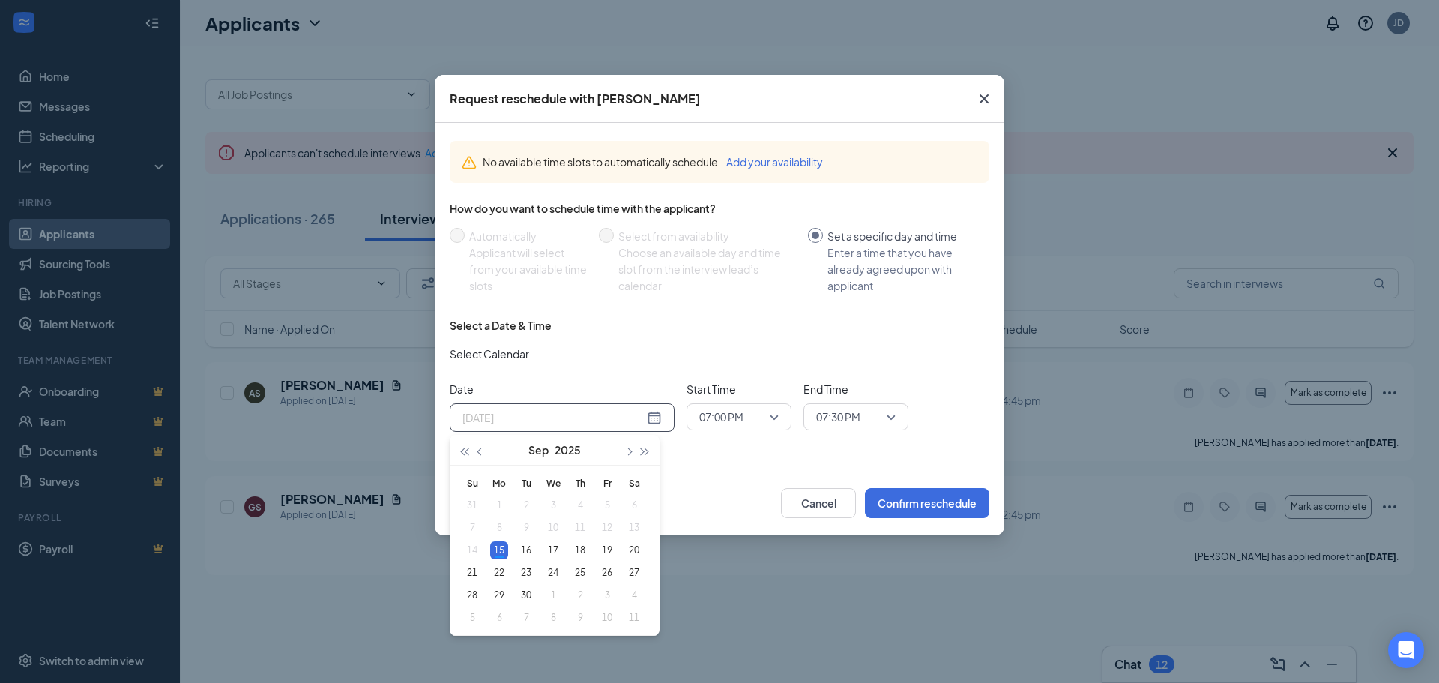
type input "[DATE]"
click at [795, 494] on button "Cancel" at bounding box center [818, 503] width 75 height 30
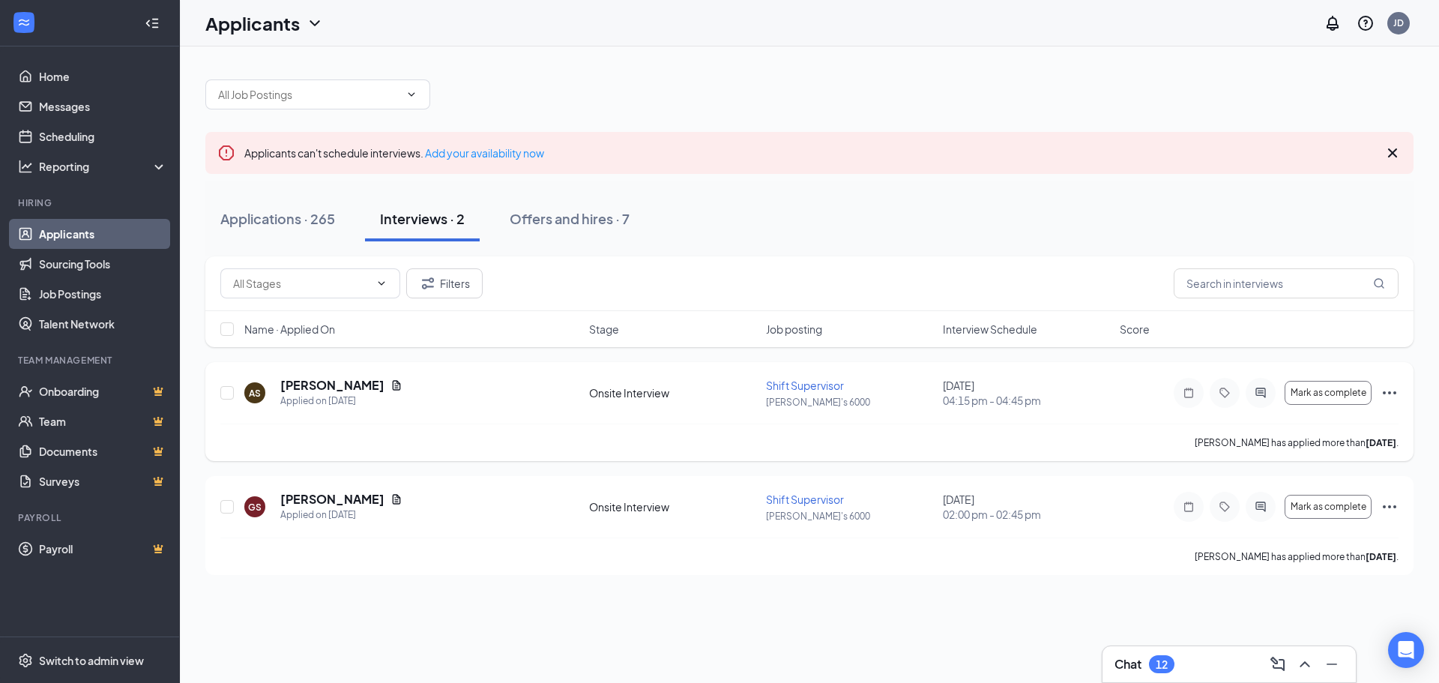
click at [1392, 393] on icon "Ellipses" at bounding box center [1390, 393] width 18 height 18
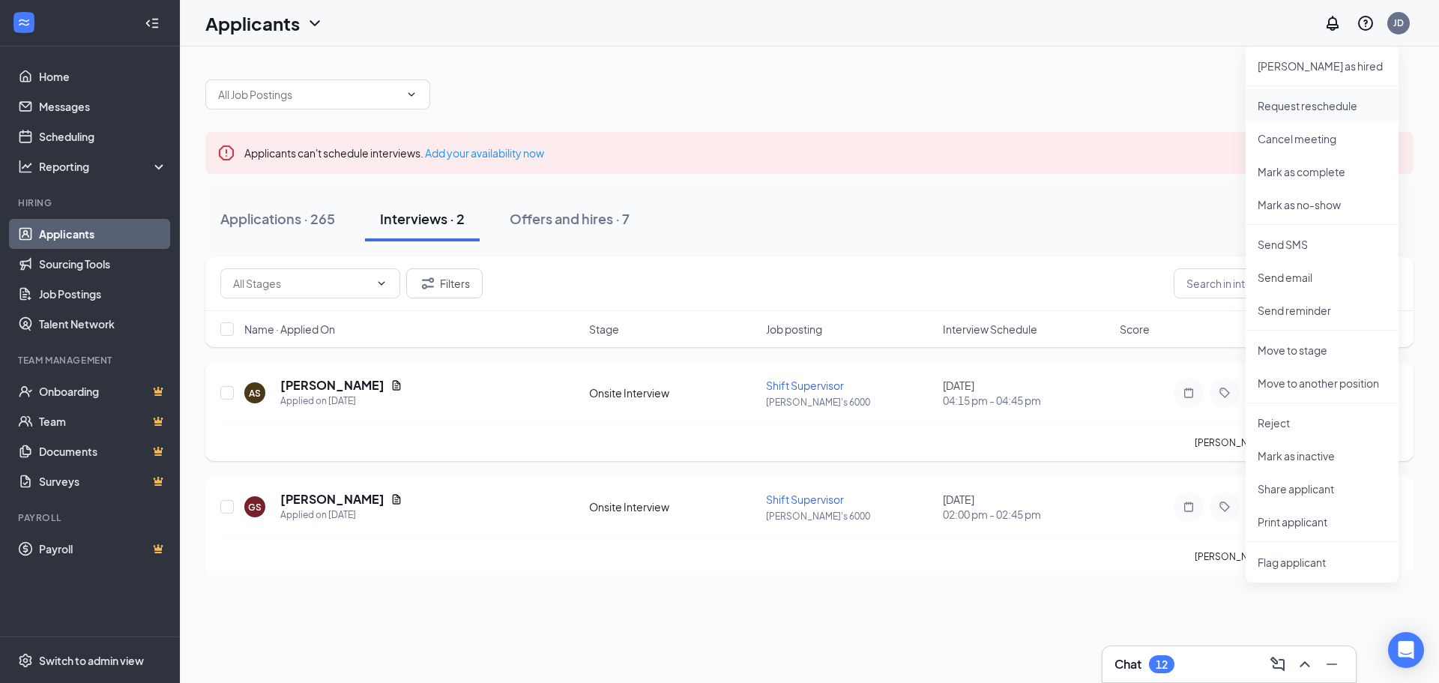
click at [1289, 106] on p "Request reschedule" at bounding box center [1322, 105] width 129 height 15
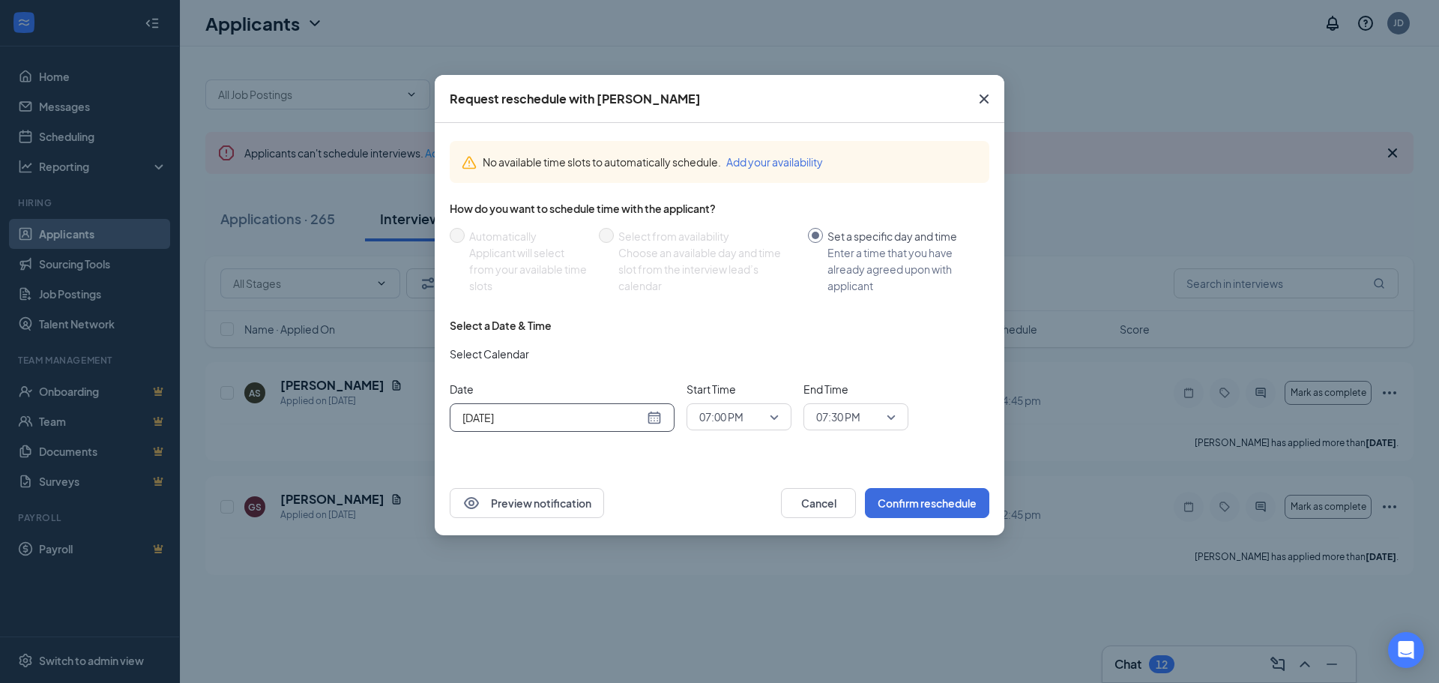
click at [663, 418] on div "[DATE]" at bounding box center [562, 417] width 225 height 28
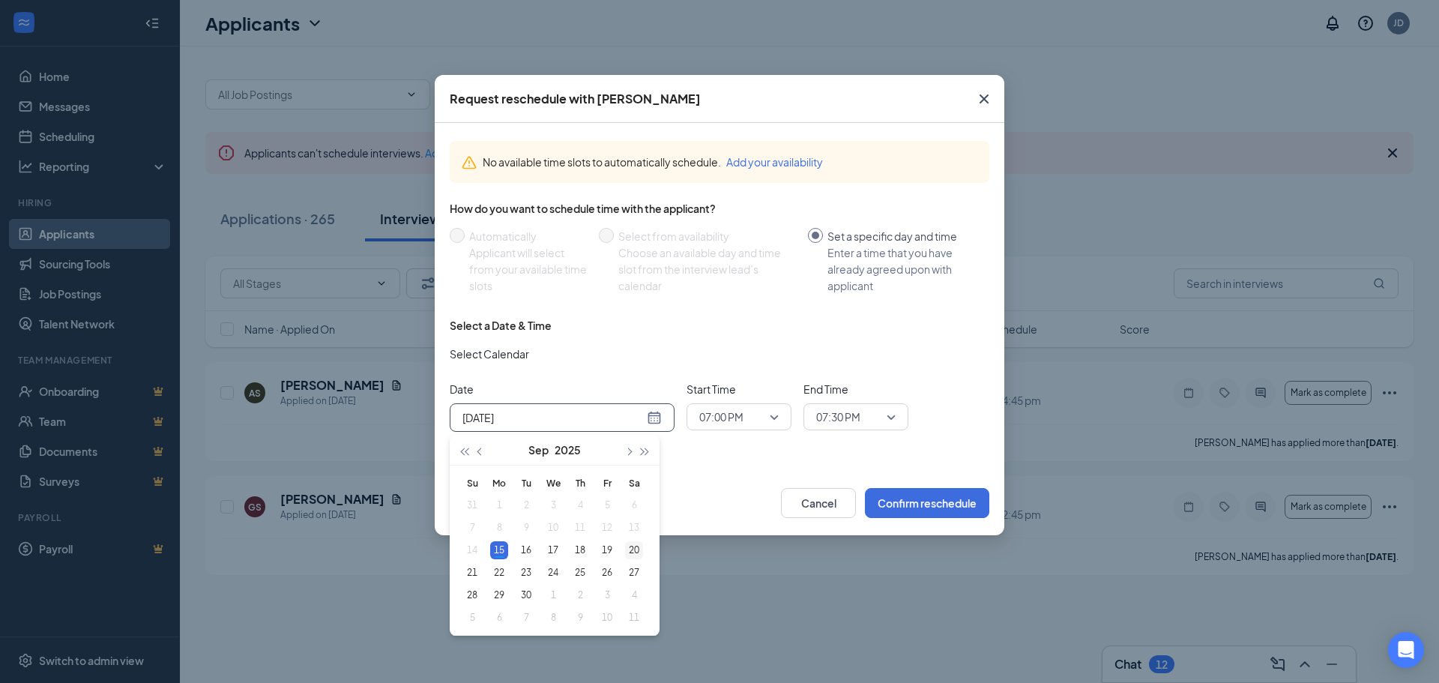
type input "[DATE]"
click at [639, 554] on div "20" at bounding box center [634, 550] width 18 height 18
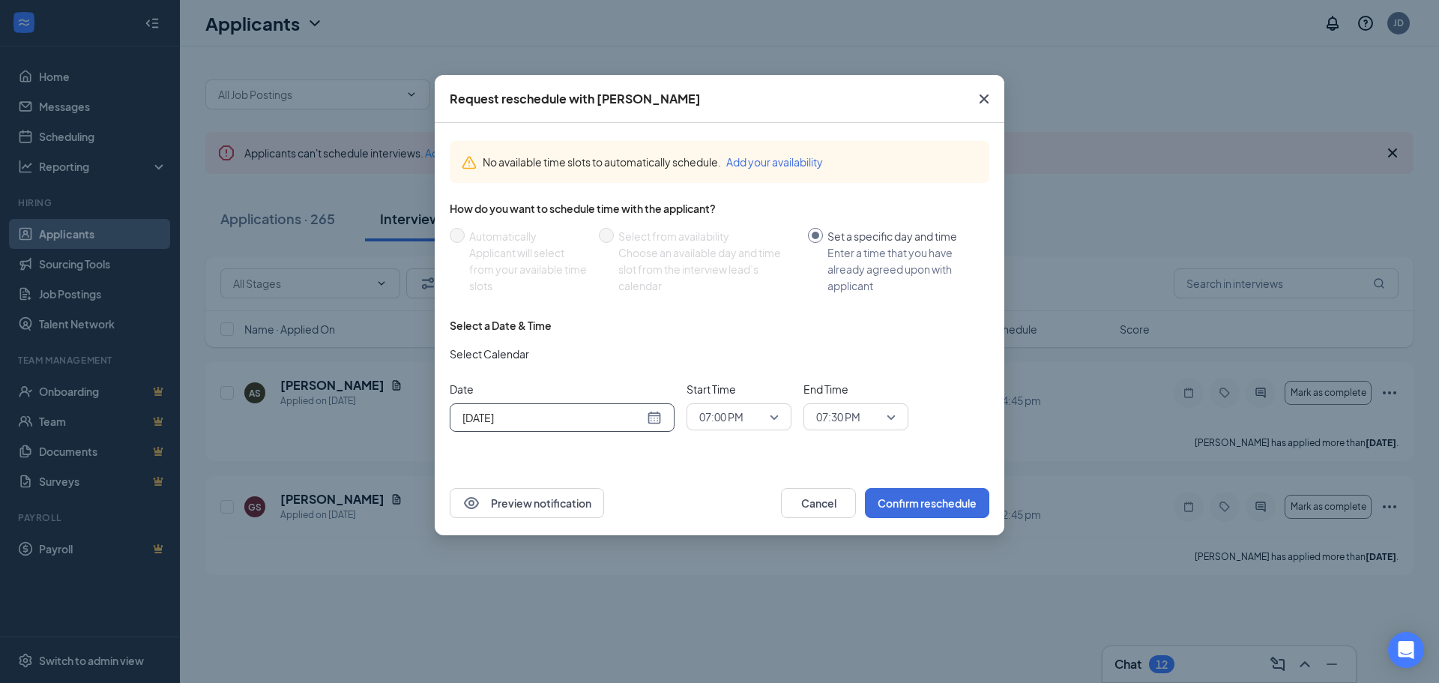
click at [753, 408] on span "07:00 PM" at bounding box center [732, 417] width 66 height 22
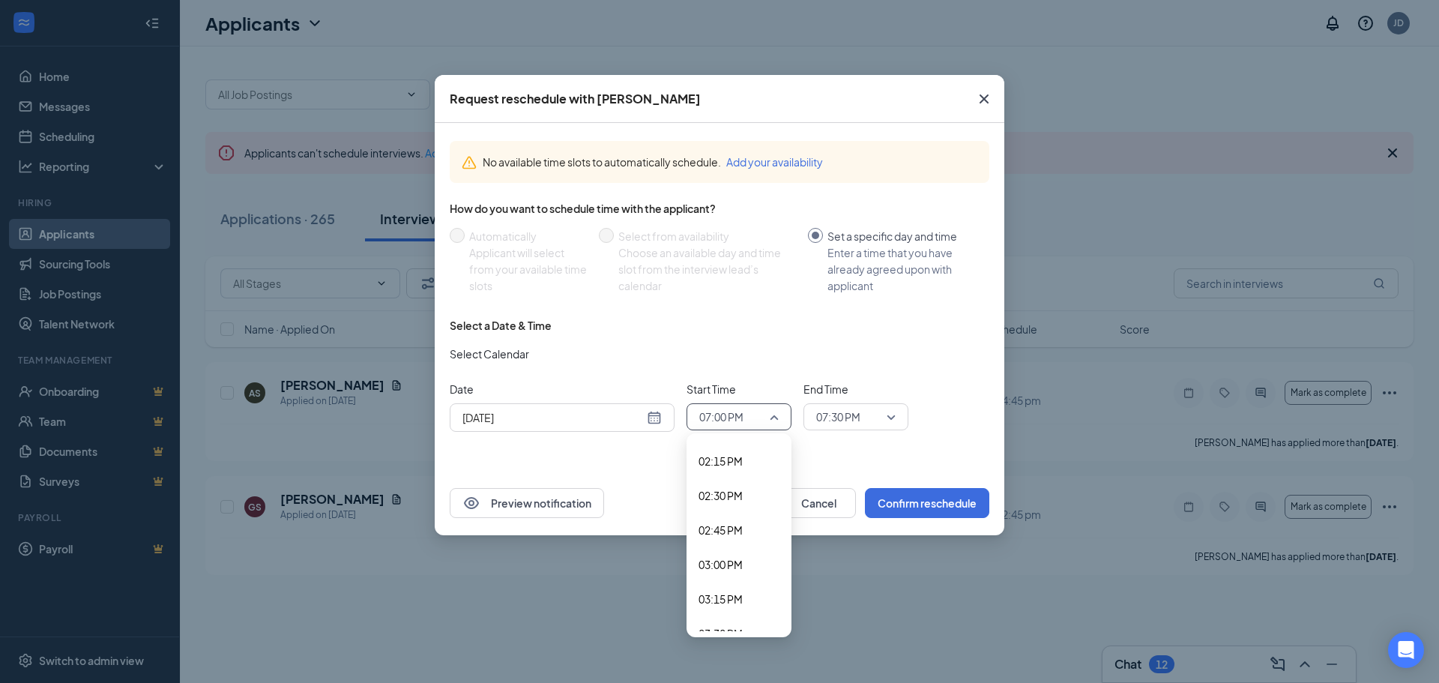
scroll to position [1793, 0]
click at [755, 594] on span "02:00 PM" at bounding box center [739, 594] width 81 height 16
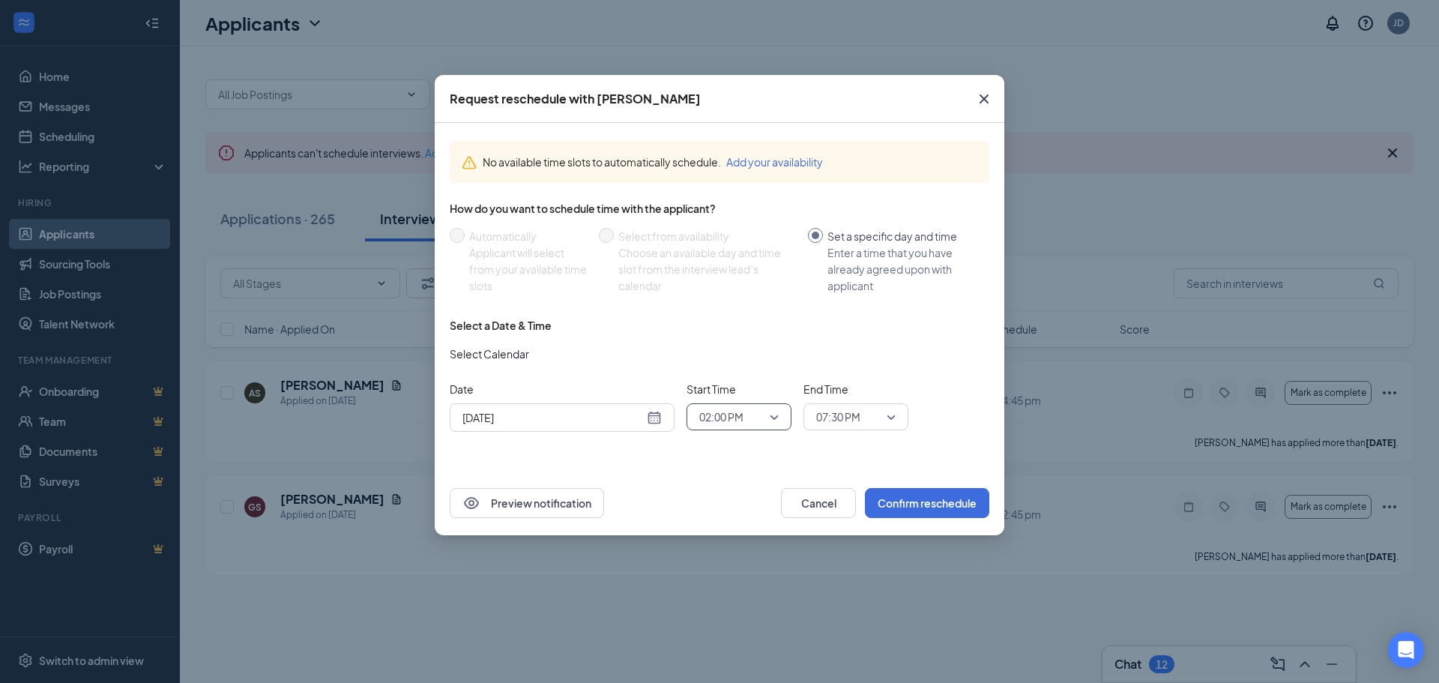
click at [855, 426] on span "07:30 PM" at bounding box center [838, 417] width 44 height 22
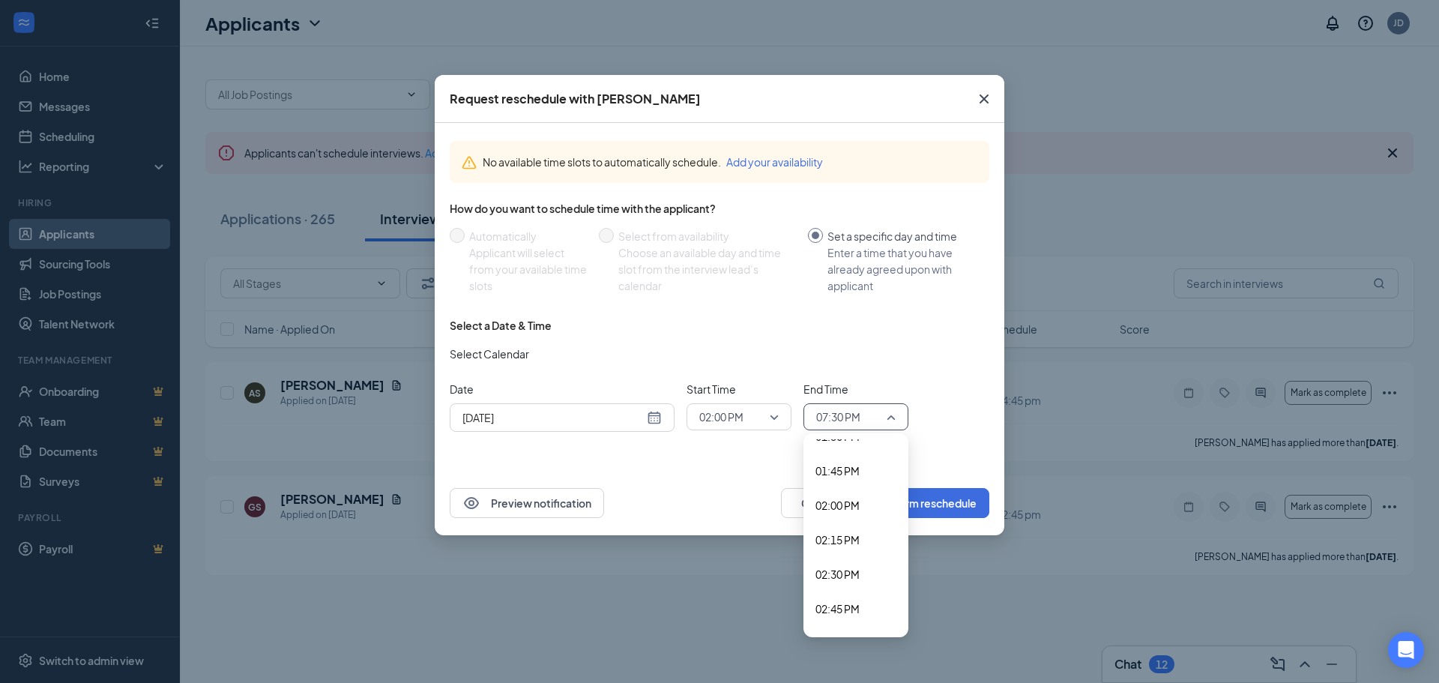
scroll to position [1862, 0]
click at [865, 624] on span "02:45 PM" at bounding box center [856, 629] width 81 height 16
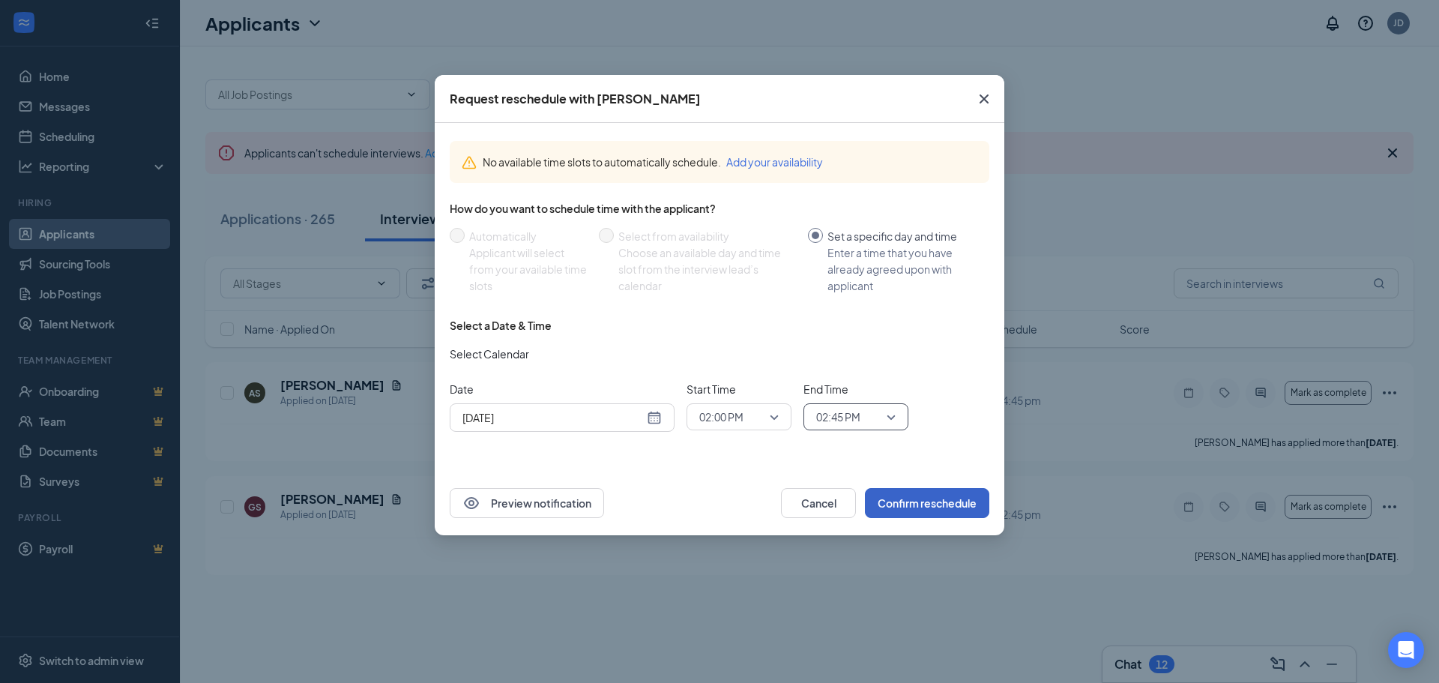
click at [924, 504] on button "Confirm reschedule" at bounding box center [927, 503] width 124 height 30
